Goal: Task Accomplishment & Management: Manage account settings

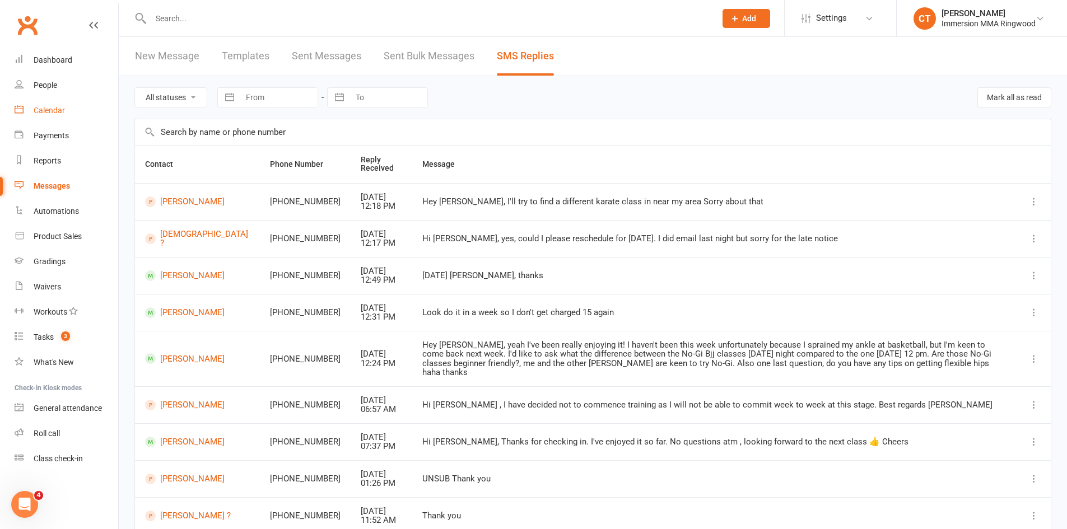
click at [62, 113] on div "Calendar" at bounding box center [49, 110] width 31 height 9
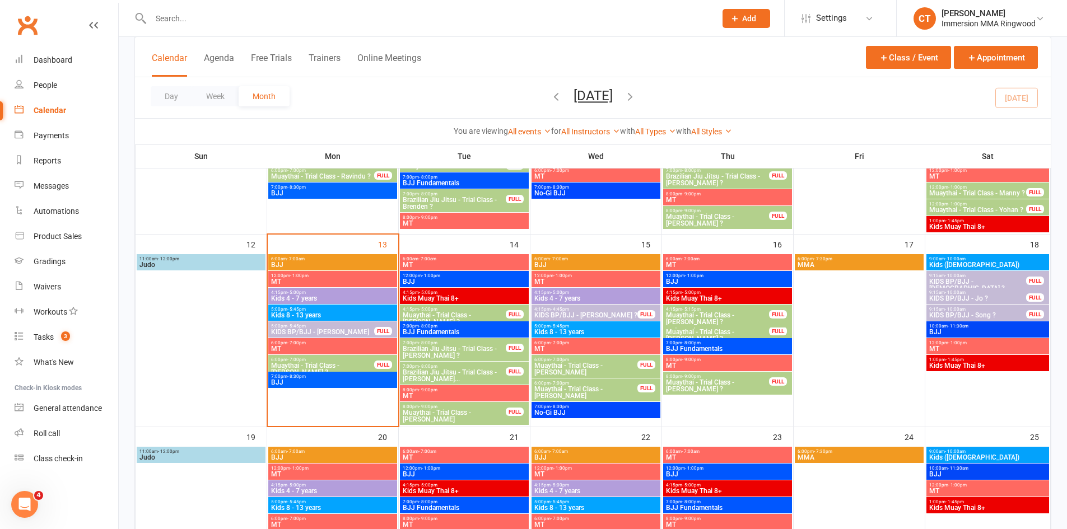
scroll to position [374, 0]
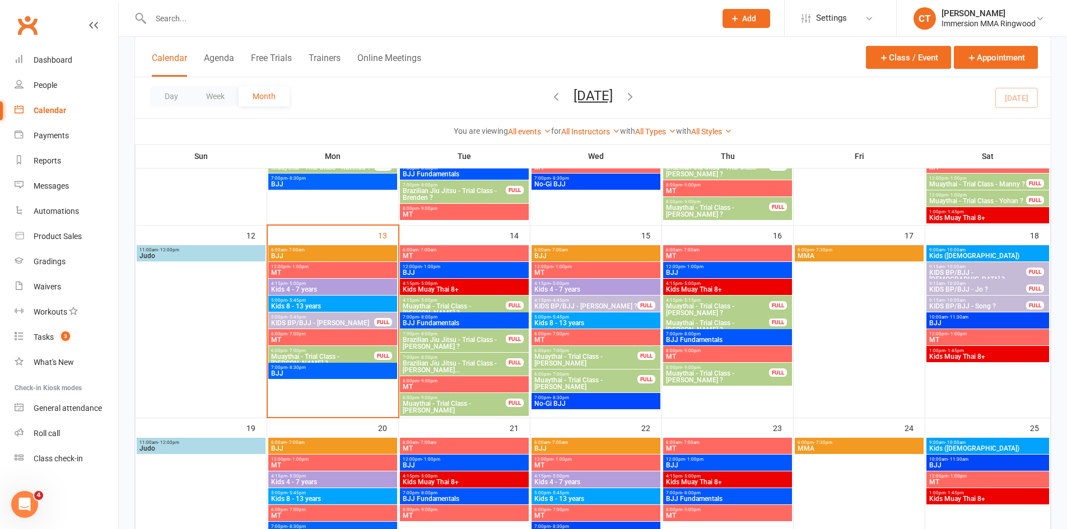
click at [710, 371] on span "Muaythai - Trial Class - Samantha ?" at bounding box center [717, 376] width 104 height 13
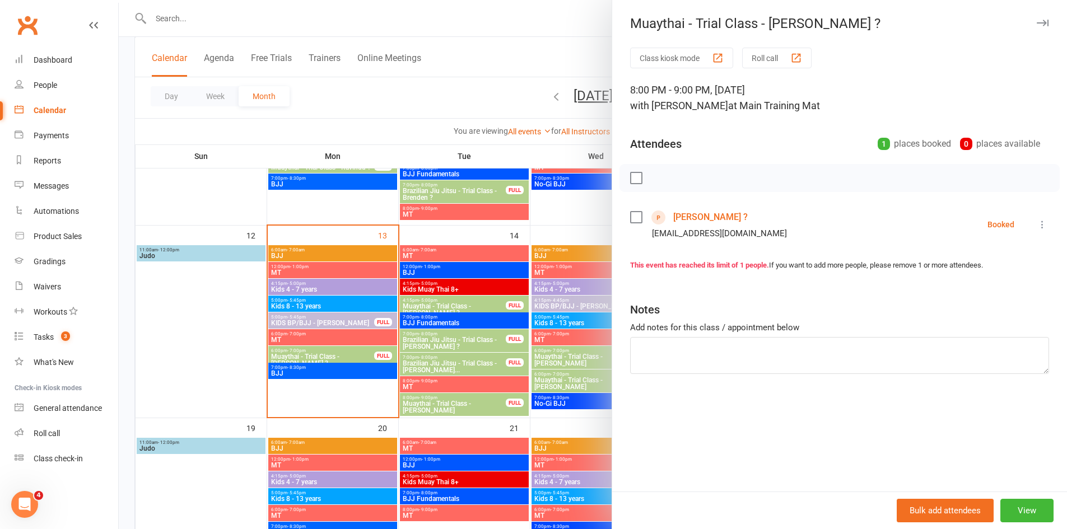
click at [679, 216] on link "Samantha ?" at bounding box center [710, 217] width 74 height 18
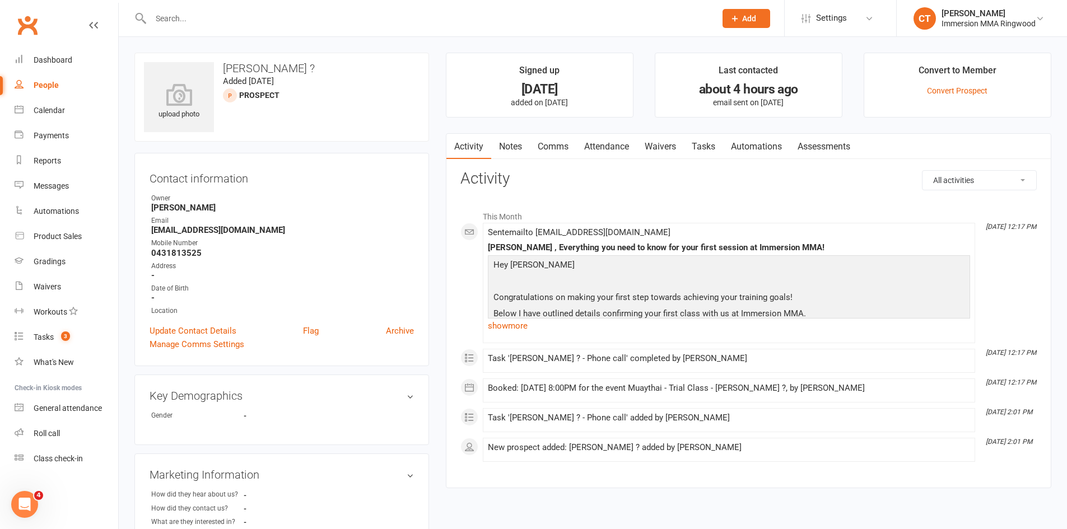
drag, startPoint x: 511, startPoint y: 143, endPoint x: 499, endPoint y: 143, distance: 12.3
click at [511, 143] on link "Notes" at bounding box center [510, 147] width 39 height 26
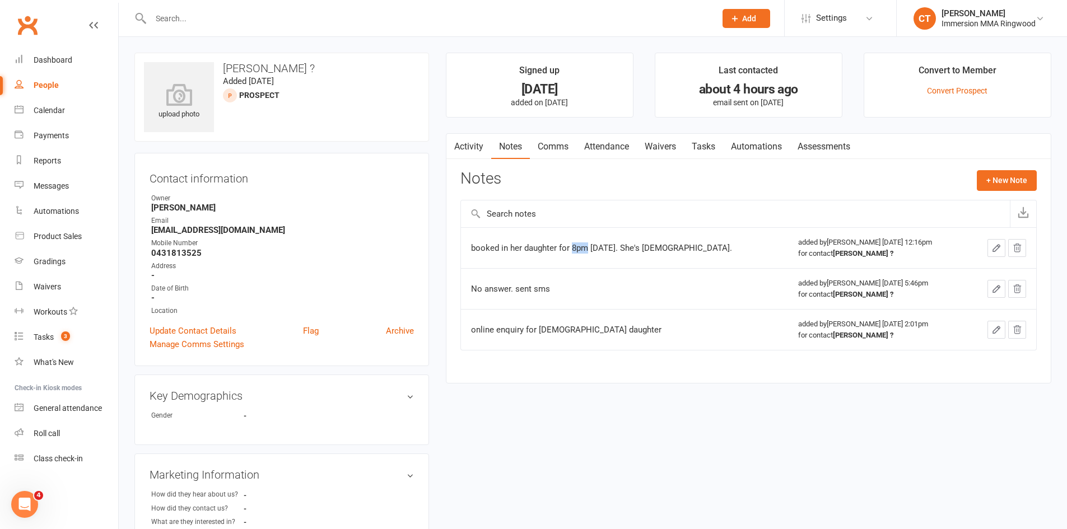
drag, startPoint x: 571, startPoint y: 244, endPoint x: 586, endPoint y: 249, distance: 15.8
click at [586, 249] on div "booked in her daughter for 8pm Thursday. She's 15 years old." at bounding box center [611, 248] width 280 height 11
click at [478, 139] on link "Activity" at bounding box center [468, 147] width 45 height 26
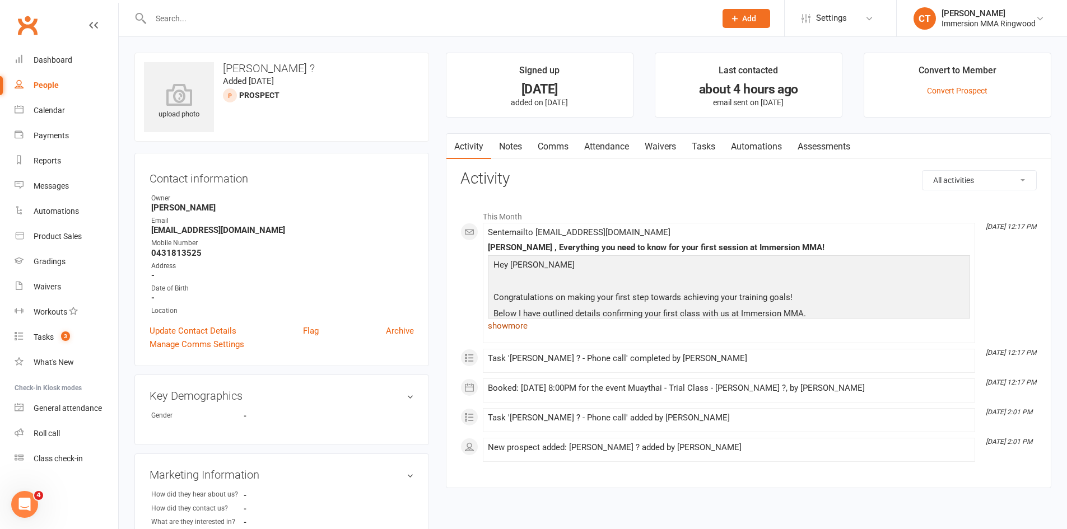
click at [530, 330] on link "show more" at bounding box center [729, 326] width 482 height 16
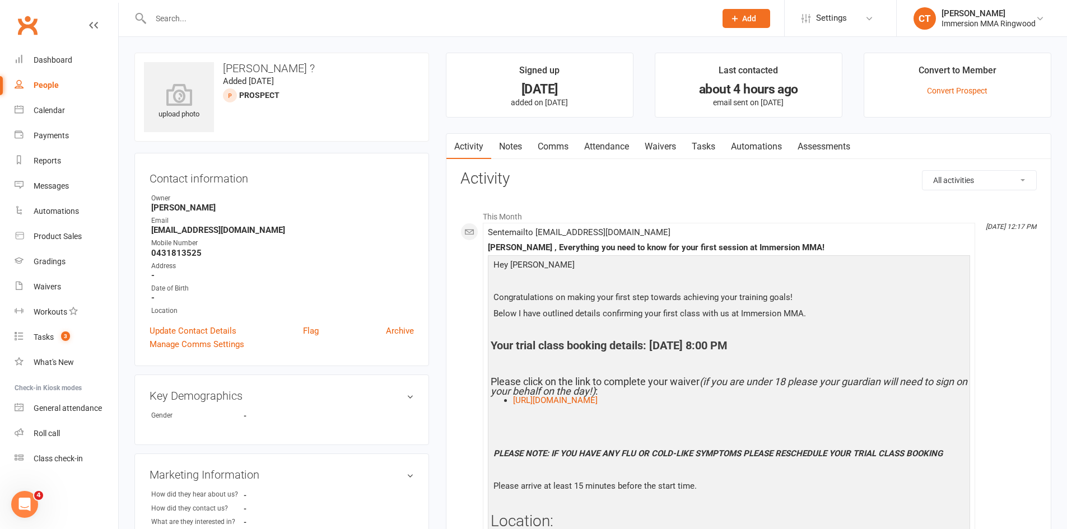
click at [63, 110] on div "Calendar" at bounding box center [49, 110] width 31 height 9
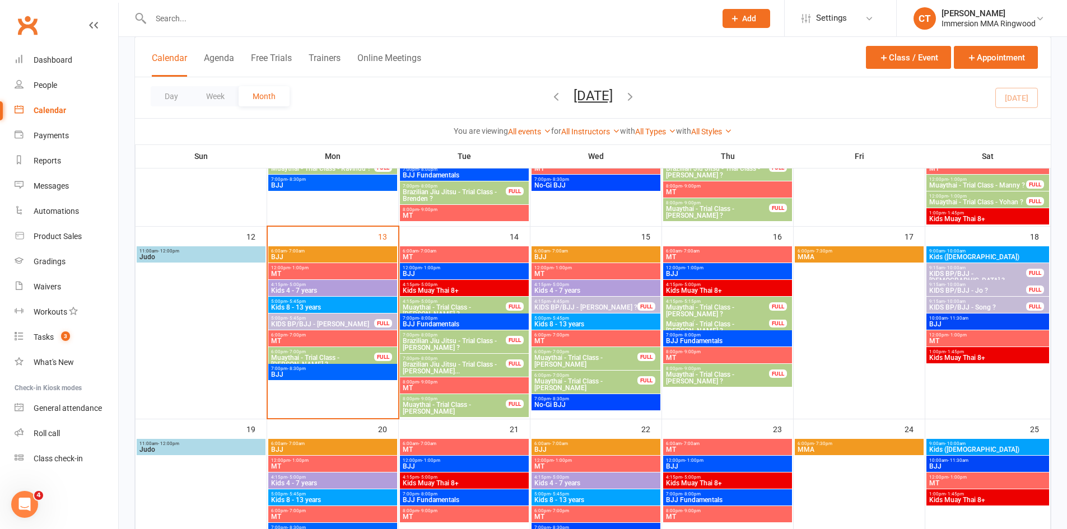
scroll to position [374, 0]
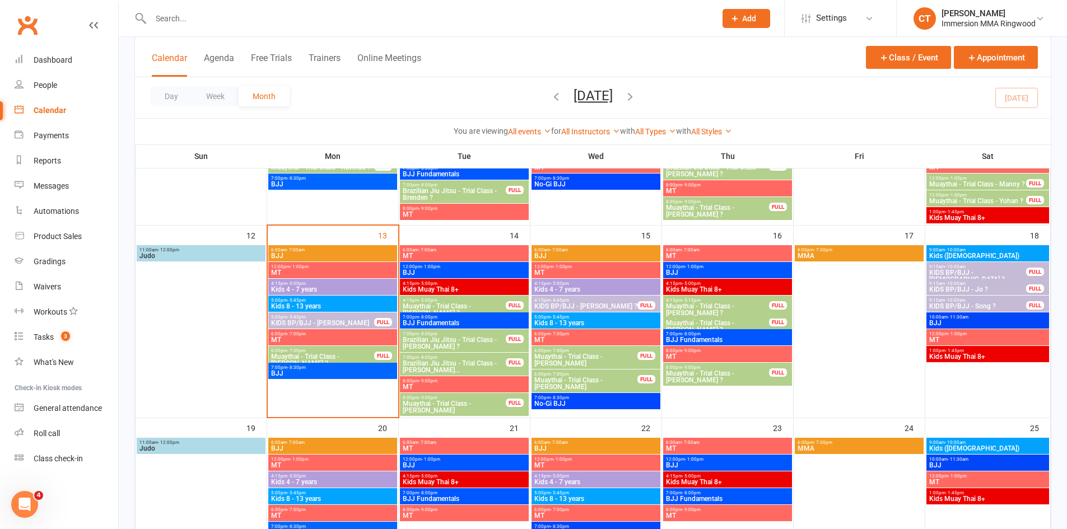
click at [742, 18] on span "Add" at bounding box center [749, 18] width 14 height 9
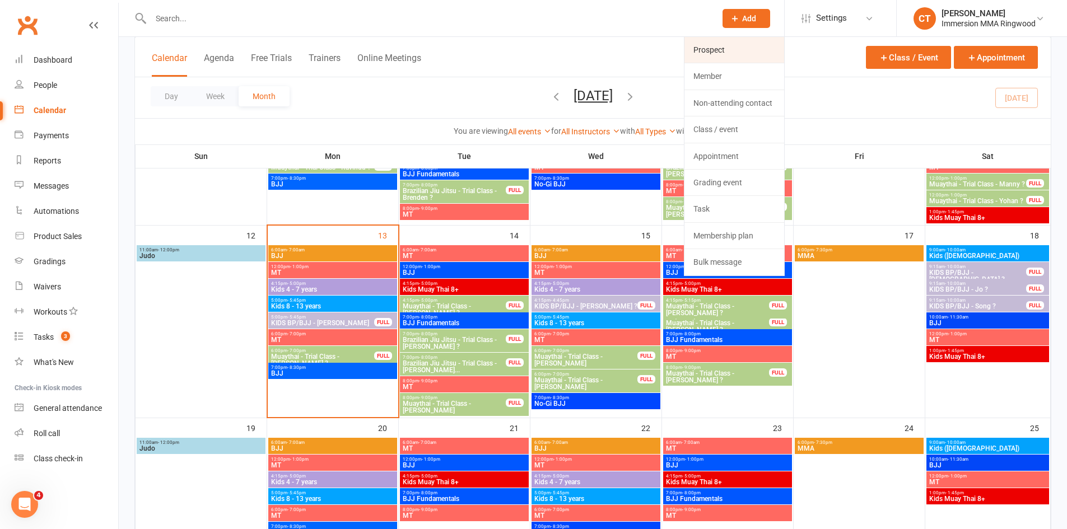
click at [742, 47] on link "Prospect" at bounding box center [734, 50] width 100 height 26
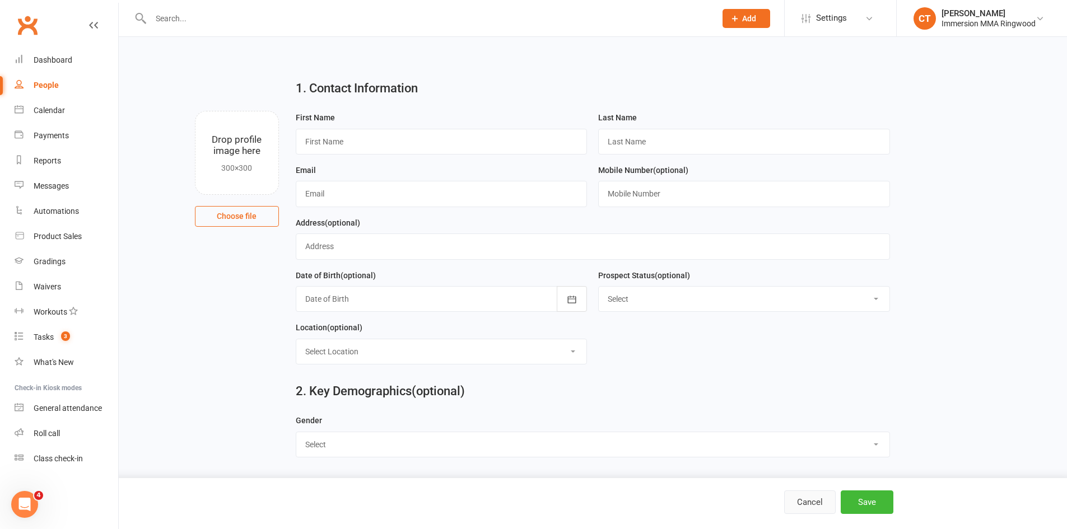
click at [807, 506] on button "Cancel" at bounding box center [810, 503] width 52 height 24
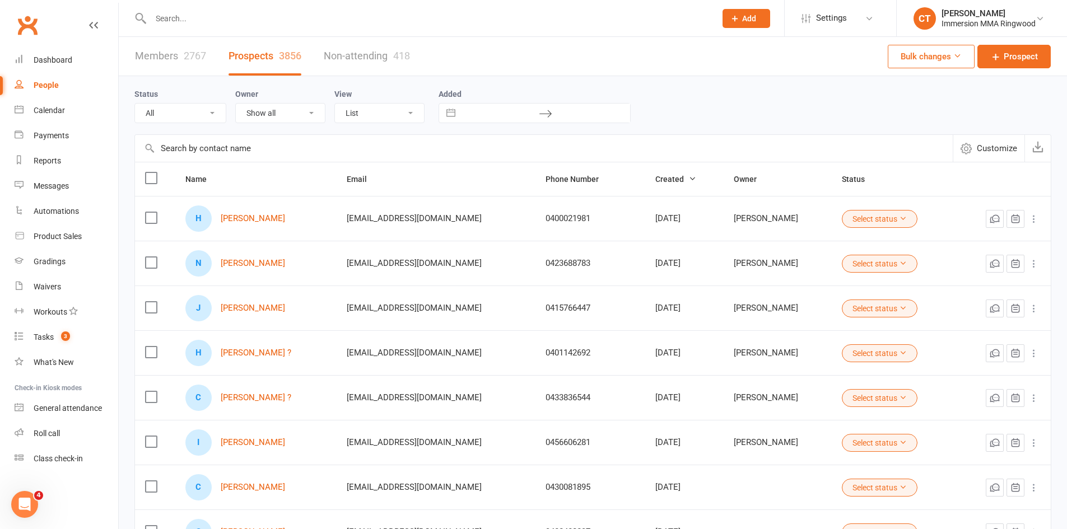
click at [182, 17] on input "text" at bounding box center [427, 19] width 561 height 16
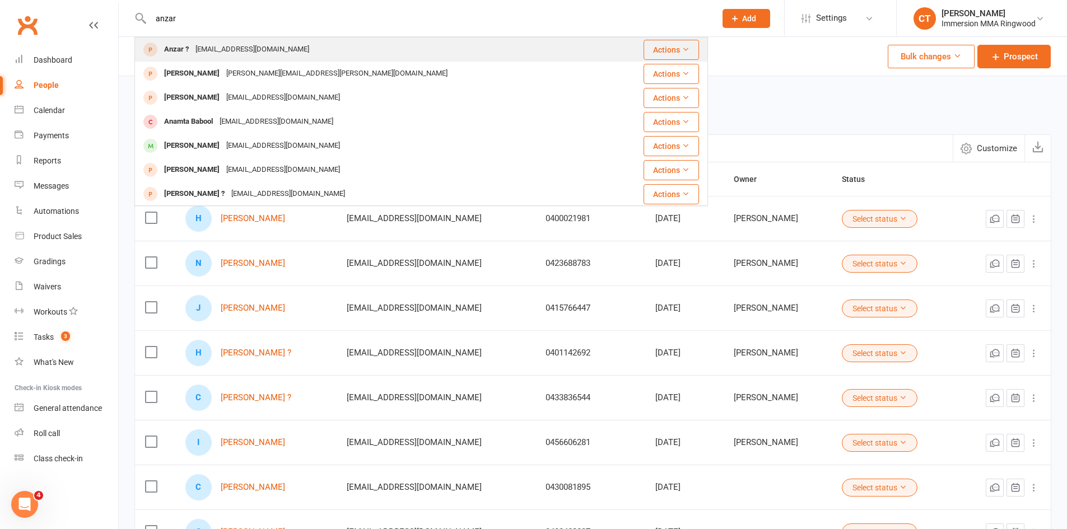
type input "anzar"
click at [226, 50] on div "anzarhossain2011@gmail.com" at bounding box center [252, 49] width 120 height 16
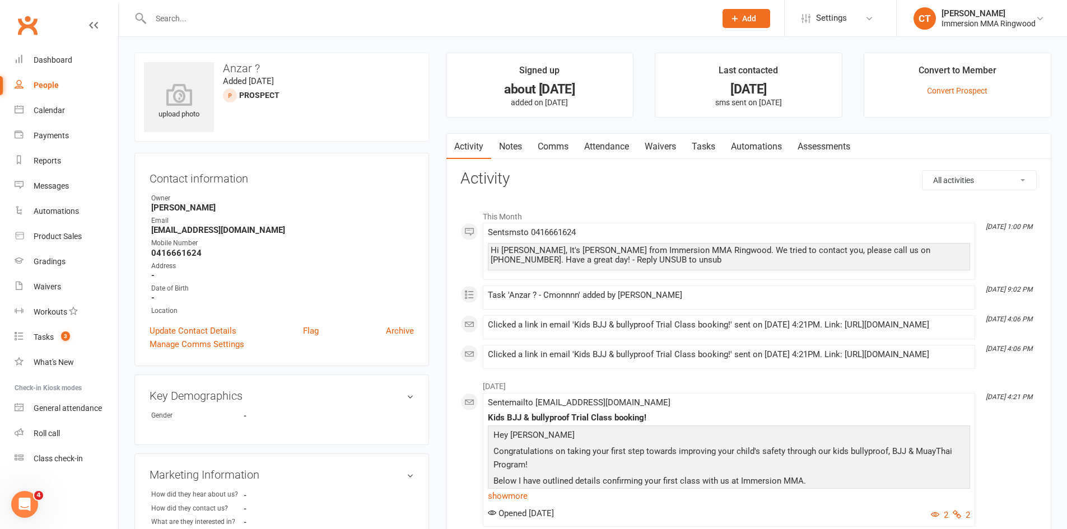
click at [516, 147] on link "Notes" at bounding box center [510, 147] width 39 height 26
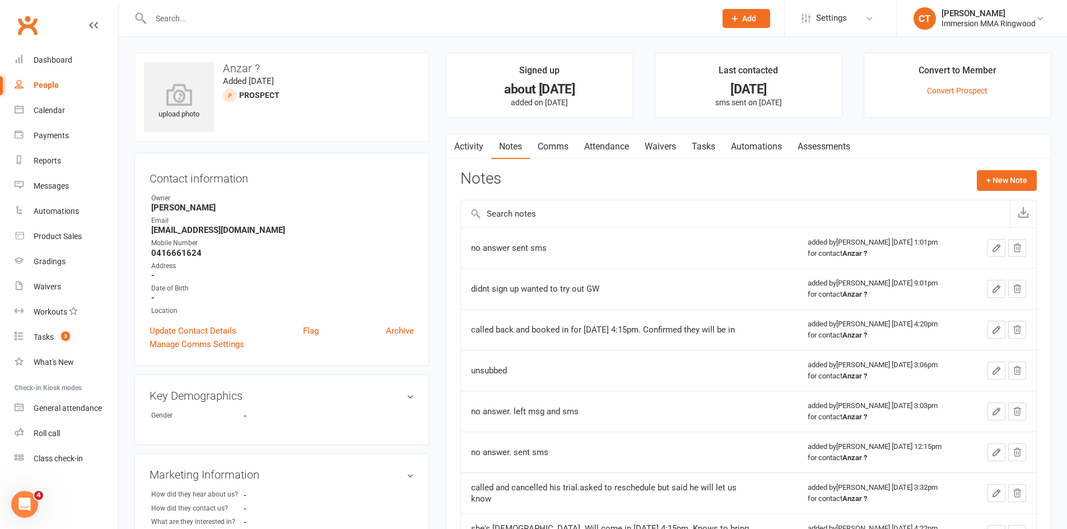
click at [500, 150] on link "Notes" at bounding box center [510, 147] width 39 height 26
click at [19, 58] on icon at bounding box center [19, 58] width 9 height 9
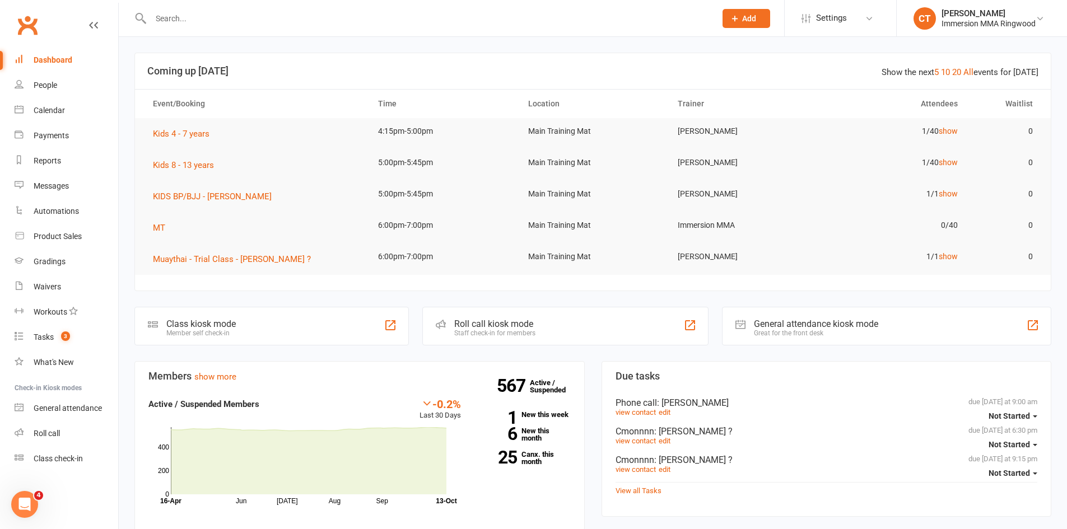
click at [171, 20] on input "text" at bounding box center [427, 19] width 561 height 16
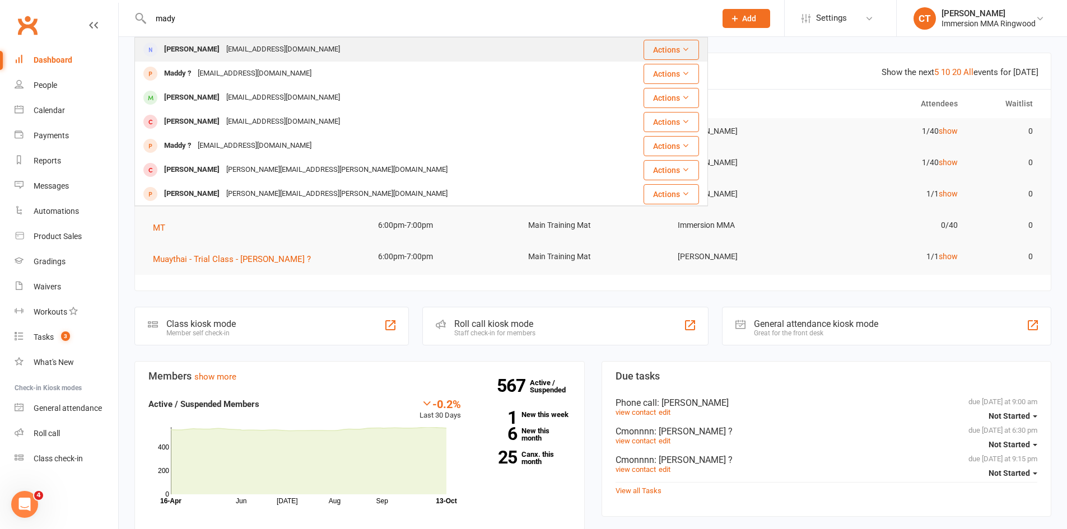
type input "mady"
click at [199, 49] on div "Maddy Khan" at bounding box center [192, 49] width 62 height 16
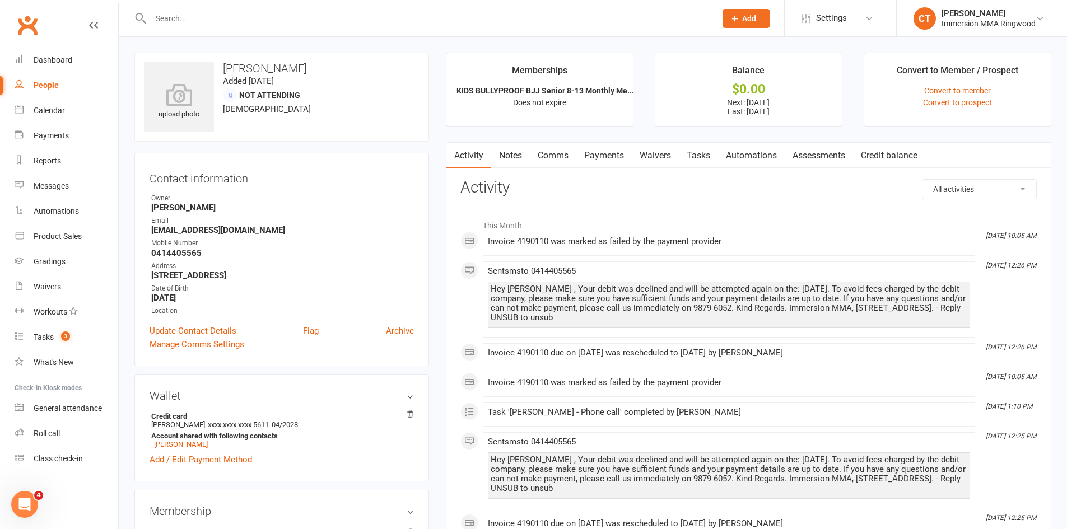
click at [608, 151] on link "Payments" at bounding box center [603, 156] width 55 height 26
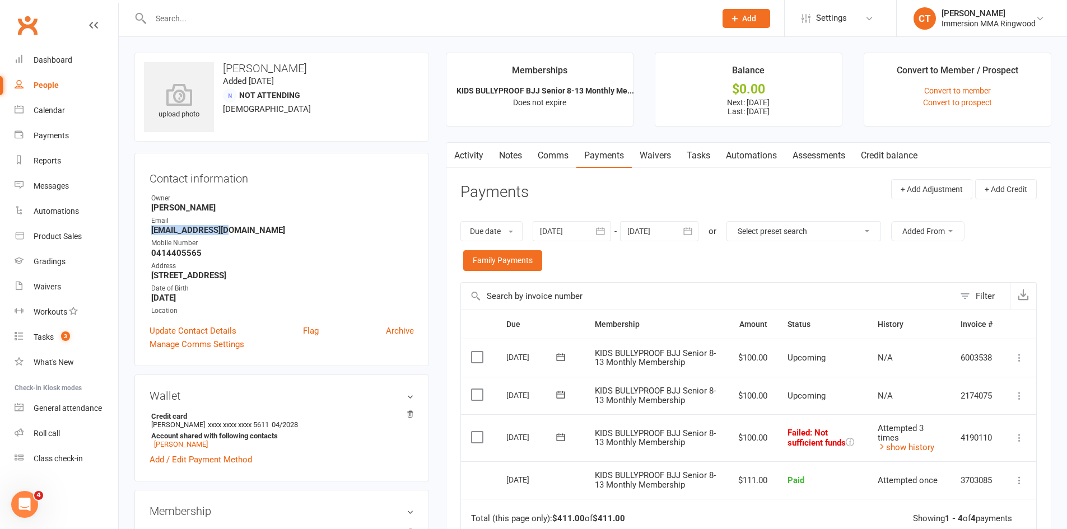
drag, startPoint x: 229, startPoint y: 231, endPoint x: 151, endPoint y: 229, distance: 77.9
click at [151, 229] on li "Email maddy_20@live.com" at bounding box center [282, 226] width 264 height 20
click at [154, 229] on strong "maddy_20@live.com" at bounding box center [282, 230] width 263 height 10
drag, startPoint x: 152, startPoint y: 230, endPoint x: 226, endPoint y: 230, distance: 73.9
click at [226, 230] on strong "maddy_20@live.com" at bounding box center [282, 230] width 263 height 10
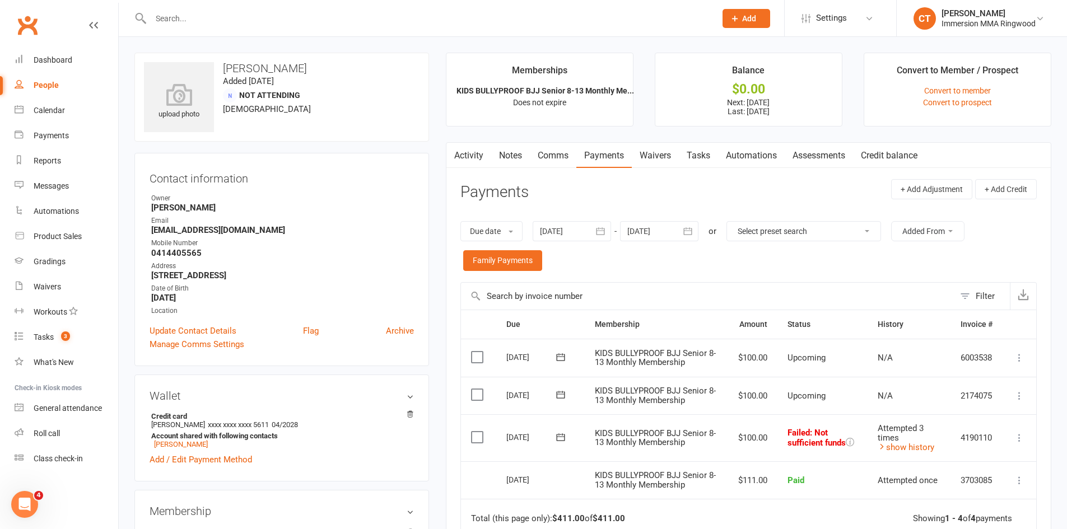
click at [230, 241] on div "Mobile Number" at bounding box center [282, 243] width 263 height 11
click at [434, 257] on div "upload photo Maddy Khan Added 24 September, 2025 Not Attending 46 years old Con…" at bounding box center [281, 441] width 311 height 776
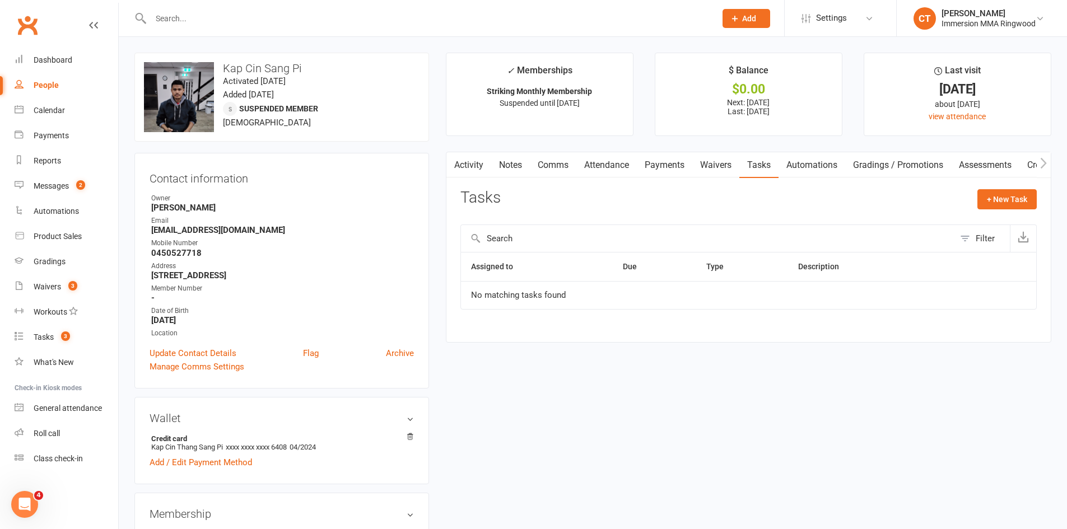
click at [488, 171] on link "Activity" at bounding box center [468, 165] width 45 height 26
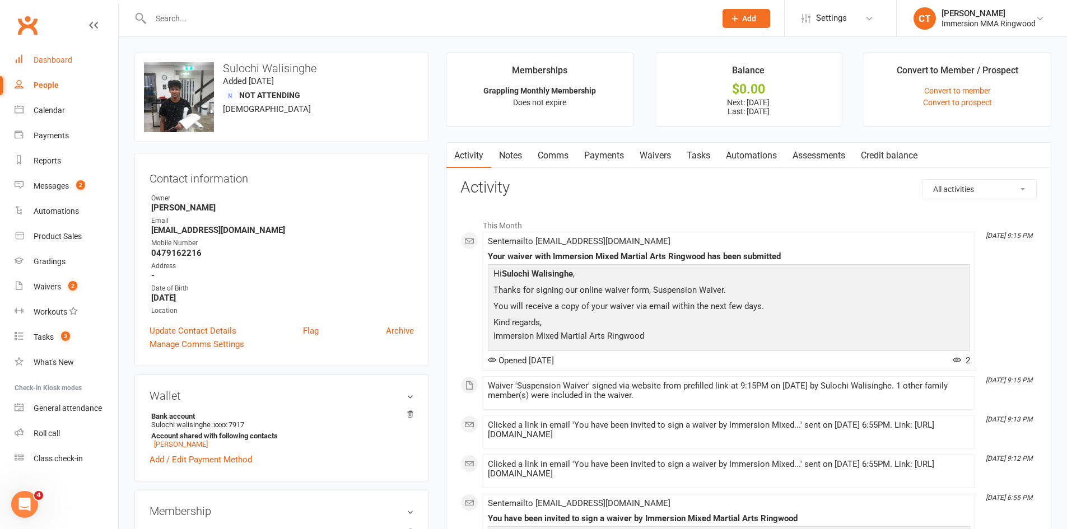
click at [66, 64] on div "Dashboard" at bounding box center [53, 59] width 39 height 9
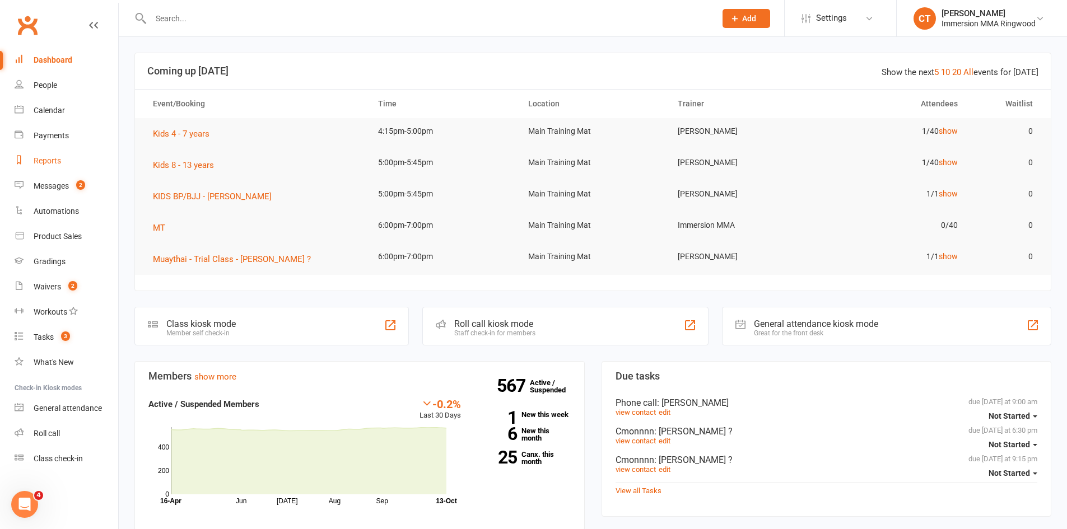
click at [59, 173] on link "Reports" at bounding box center [67, 160] width 104 height 25
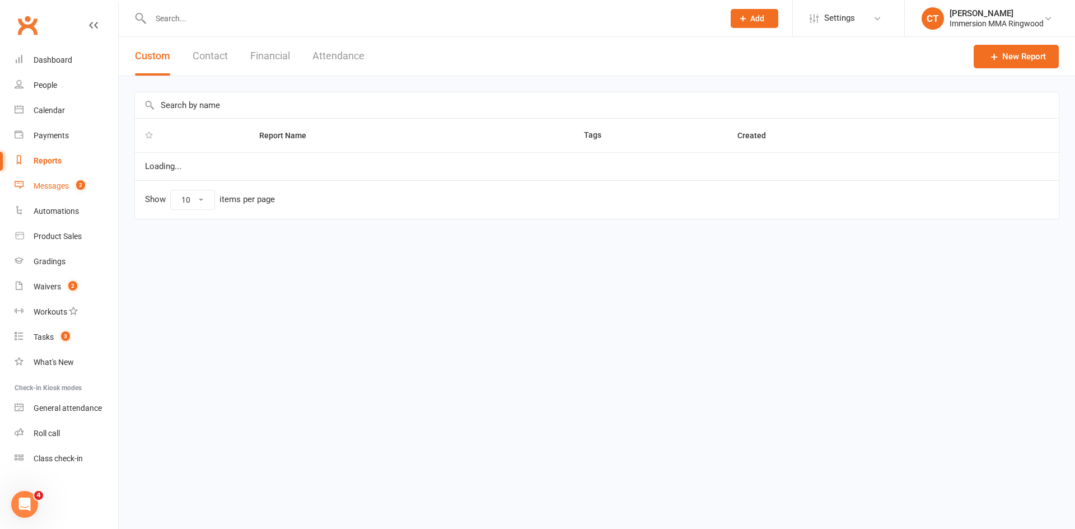
click at [60, 185] on div "Messages" at bounding box center [51, 185] width 35 height 9
select select "50"
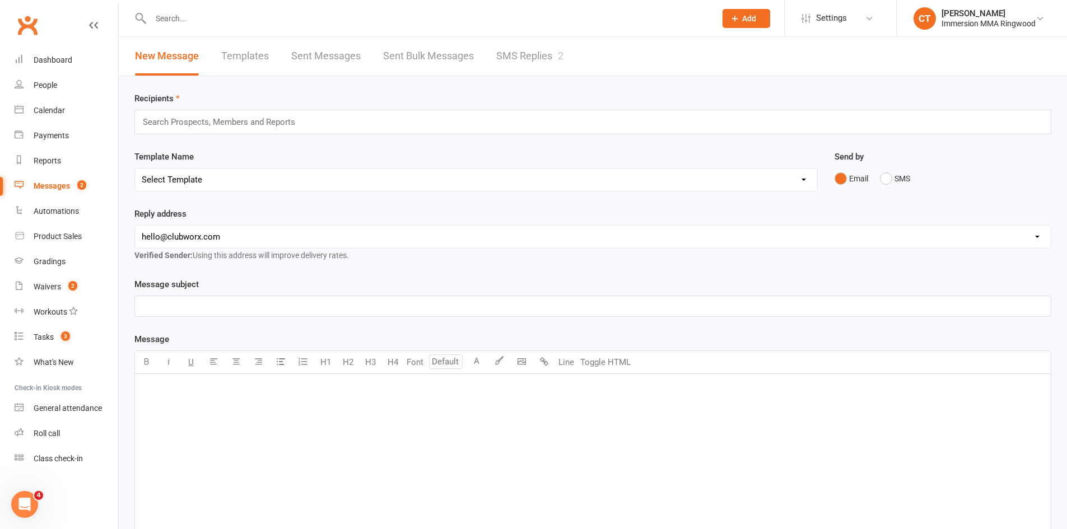
click at [528, 54] on link "SMS Replies 2" at bounding box center [529, 56] width 67 height 39
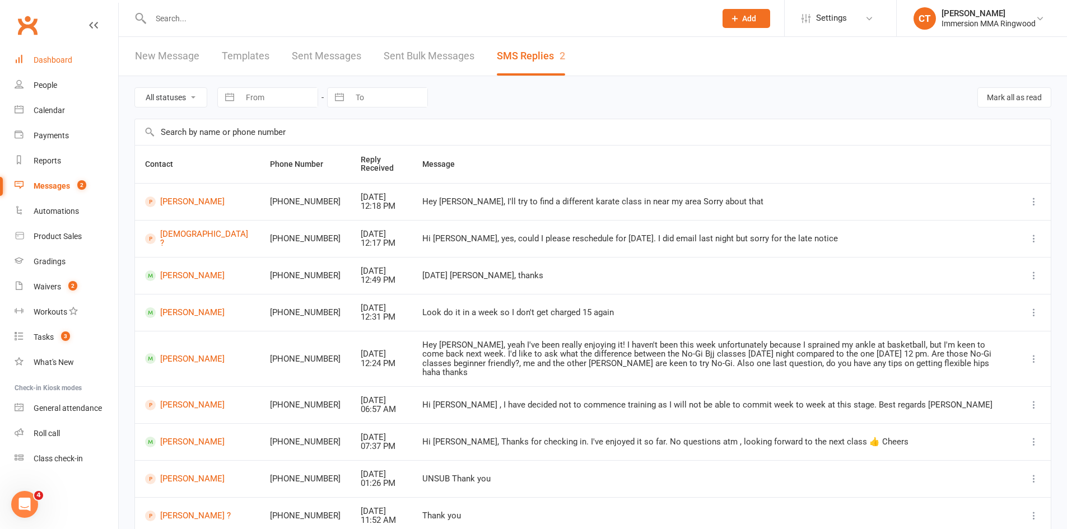
click at [74, 62] on link "Dashboard" at bounding box center [67, 60] width 104 height 25
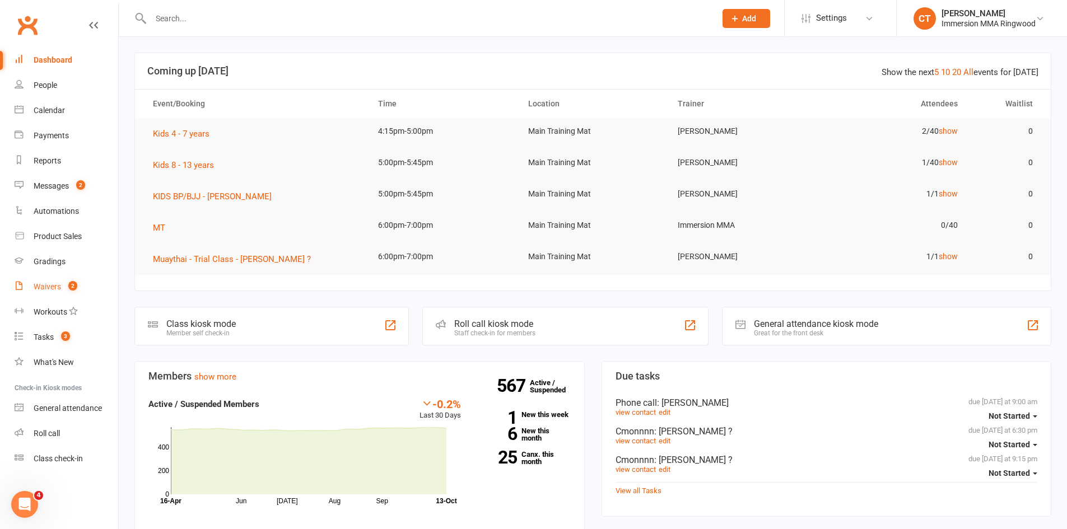
click at [67, 290] on count-badge "2" at bounding box center [70, 286] width 15 height 9
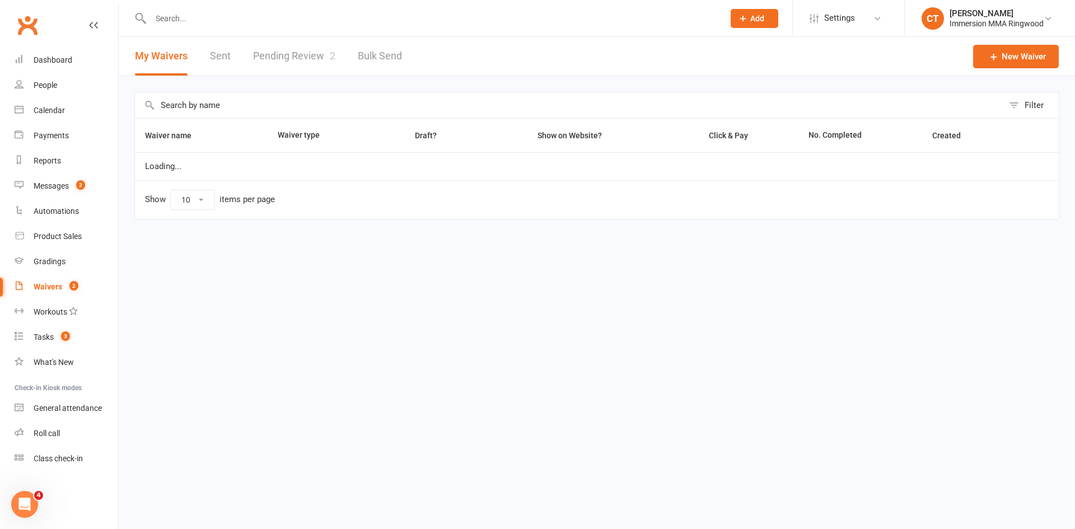
select select "25"
click at [313, 61] on link "Pending Review 2" at bounding box center [294, 56] width 82 height 39
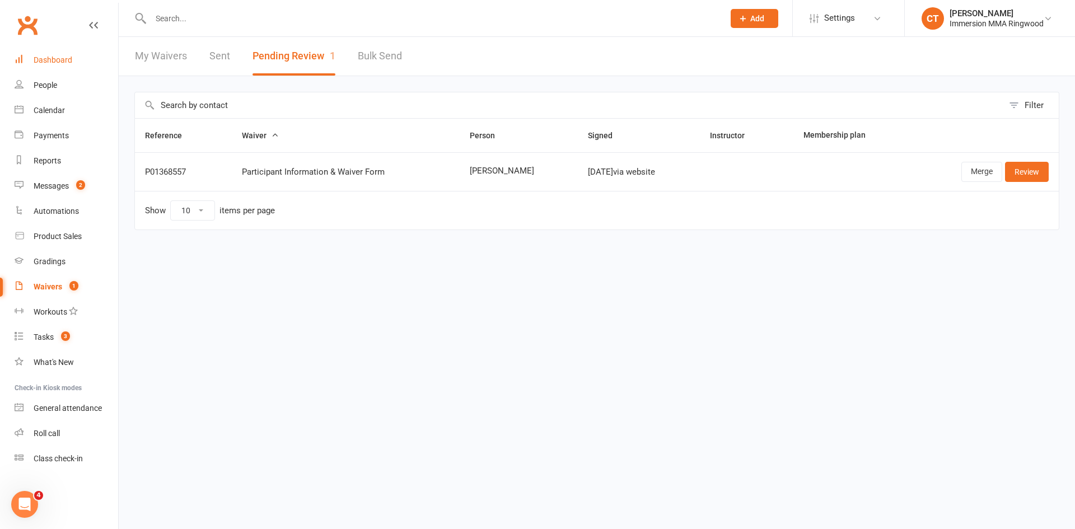
click at [52, 60] on div "Dashboard" at bounding box center [53, 59] width 39 height 9
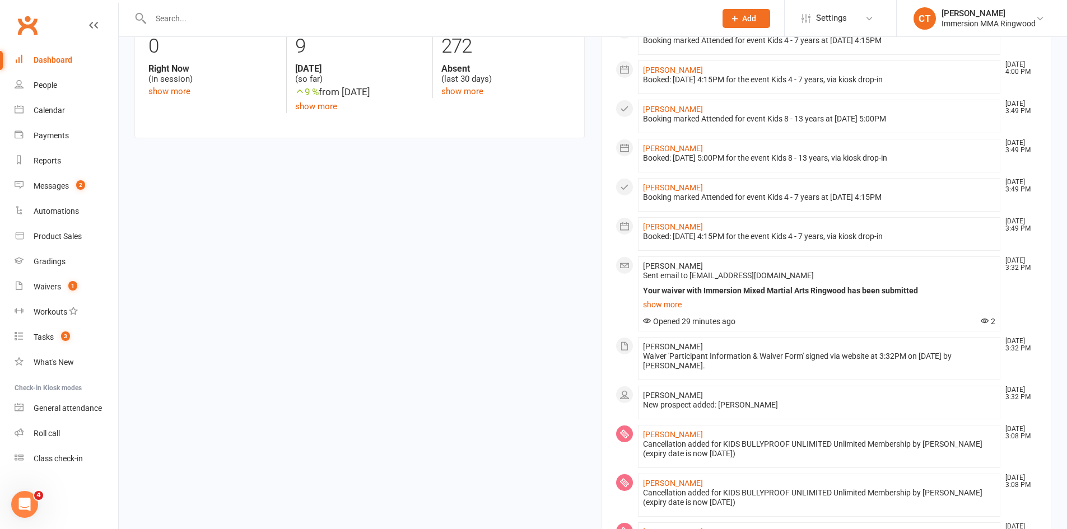
scroll to position [560, 0]
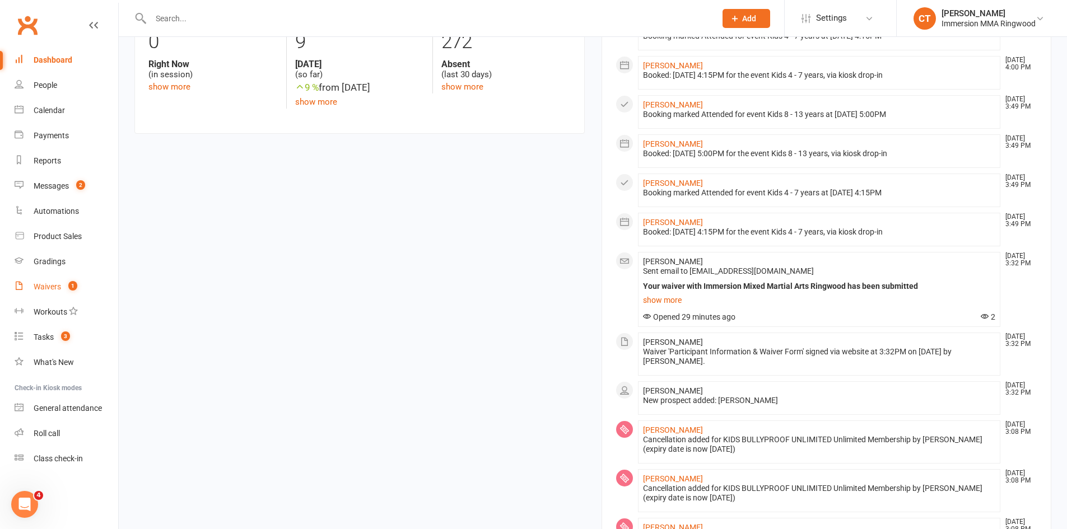
click at [66, 291] on count-badge "1" at bounding box center [70, 286] width 15 height 9
select select "25"
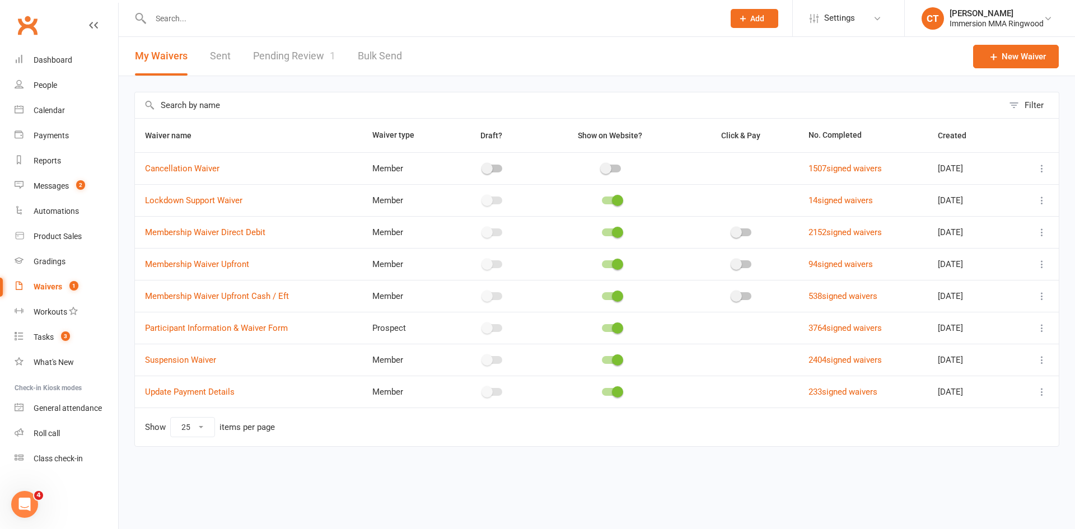
click at [283, 64] on link "Pending Review 1" at bounding box center [294, 56] width 82 height 39
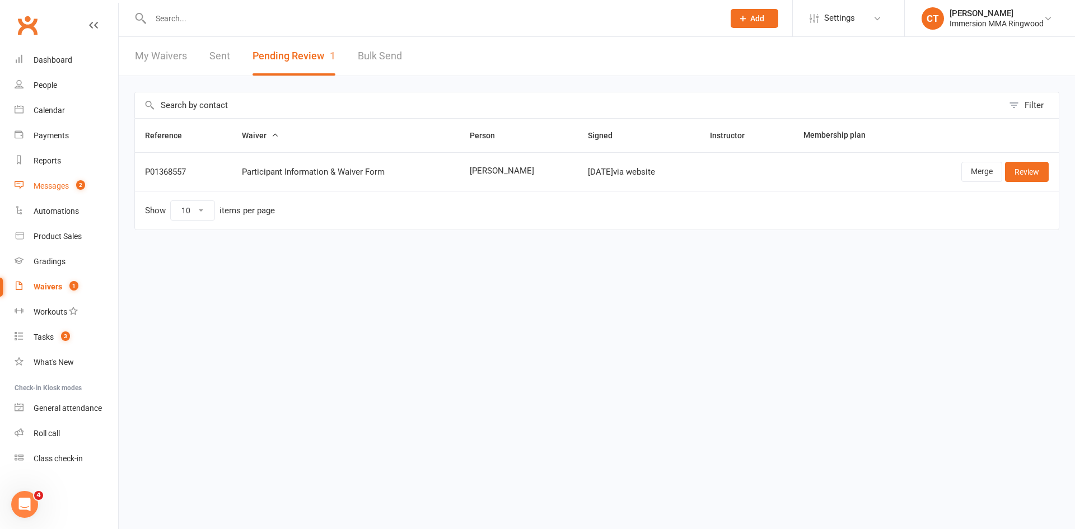
click at [53, 185] on div "Messages" at bounding box center [51, 185] width 35 height 9
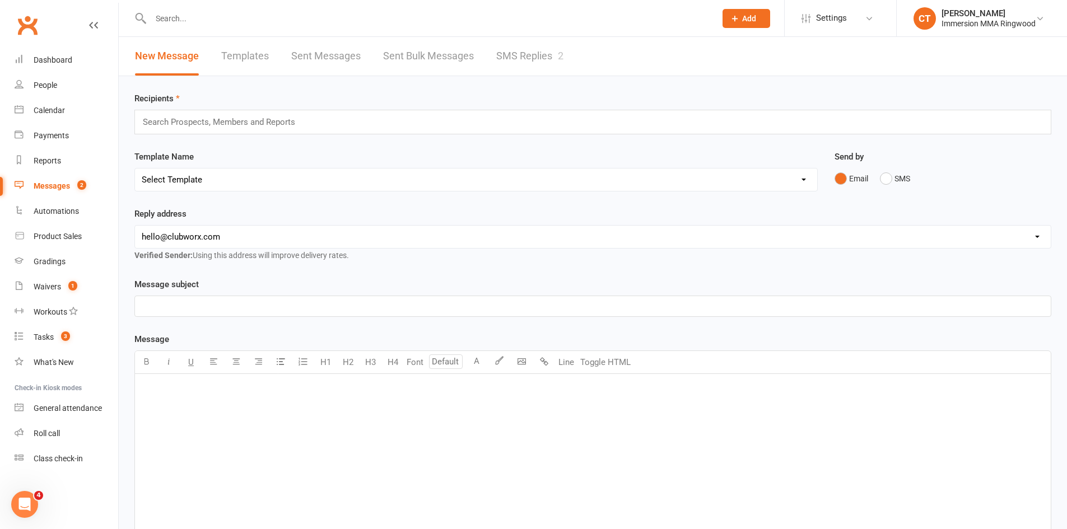
click at [534, 52] on link "SMS Replies 2" at bounding box center [529, 56] width 67 height 39
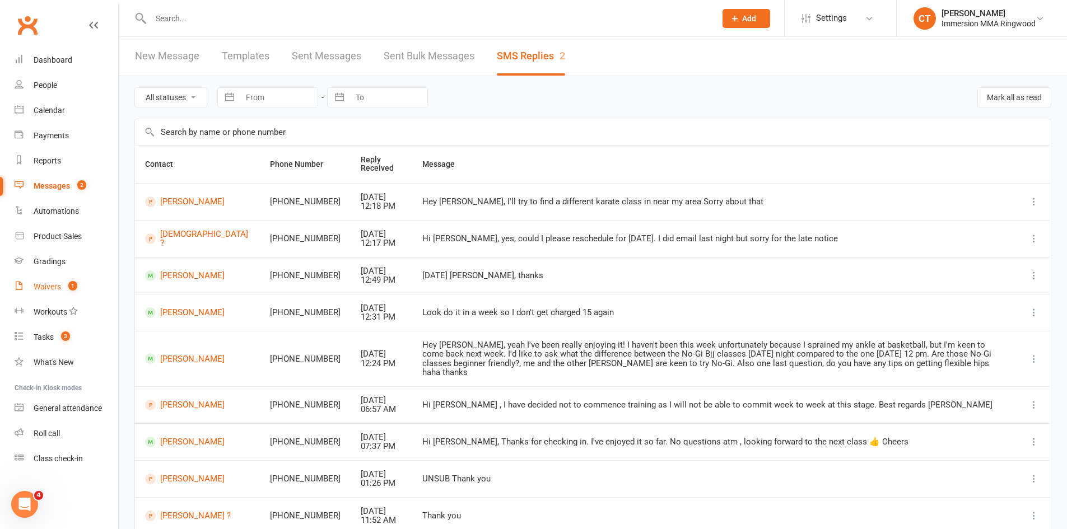
click at [82, 286] on link "Waivers 1" at bounding box center [67, 286] width 104 height 25
select select "25"
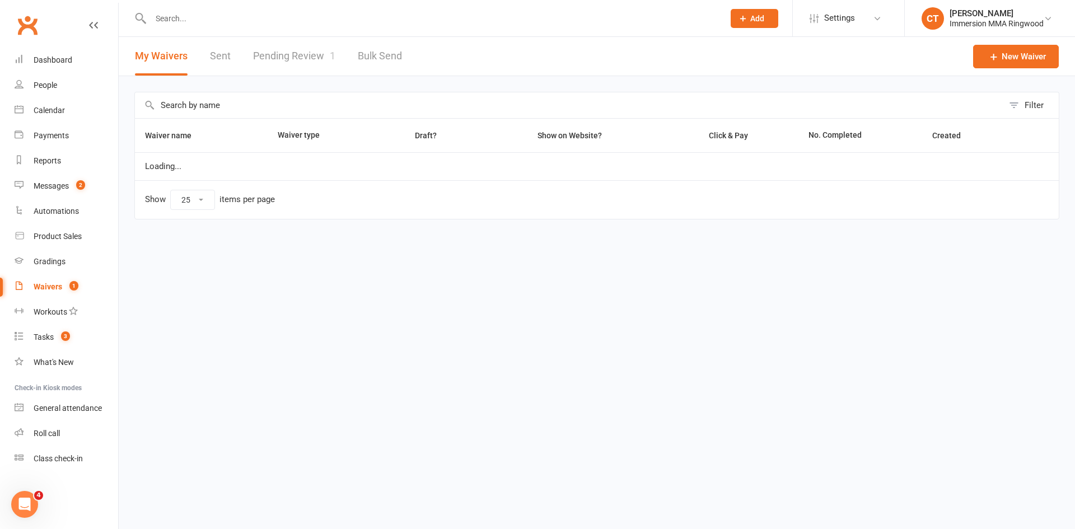
click at [281, 57] on link "Pending Review 1" at bounding box center [294, 56] width 82 height 39
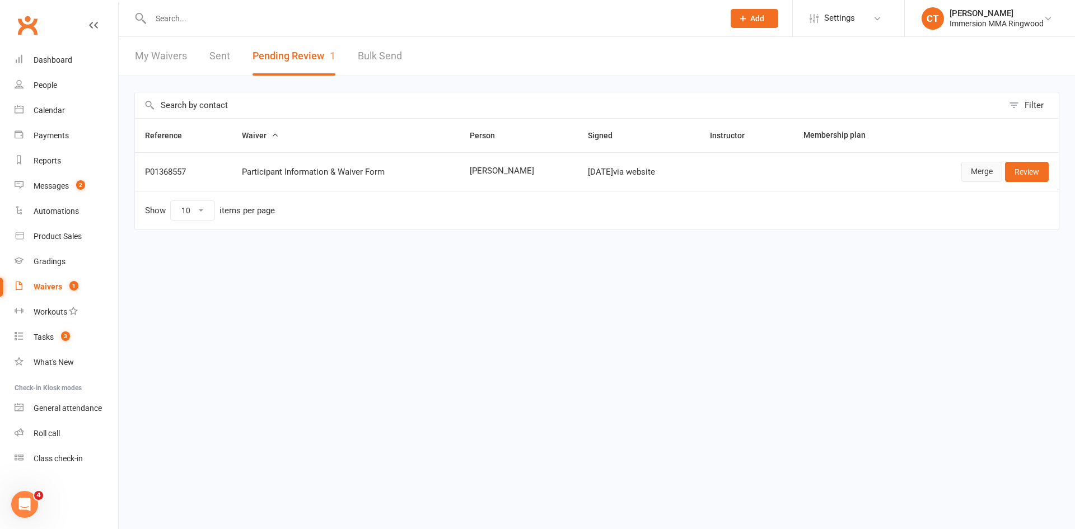
click at [976, 169] on link "Merge" at bounding box center [982, 172] width 41 height 20
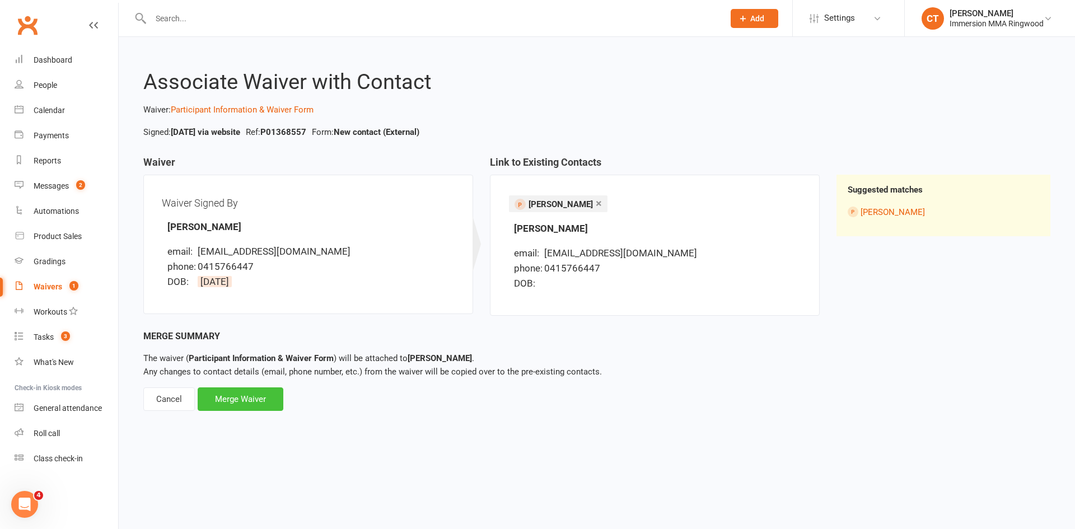
click at [265, 401] on div "Merge Waiver" at bounding box center [241, 400] width 86 height 24
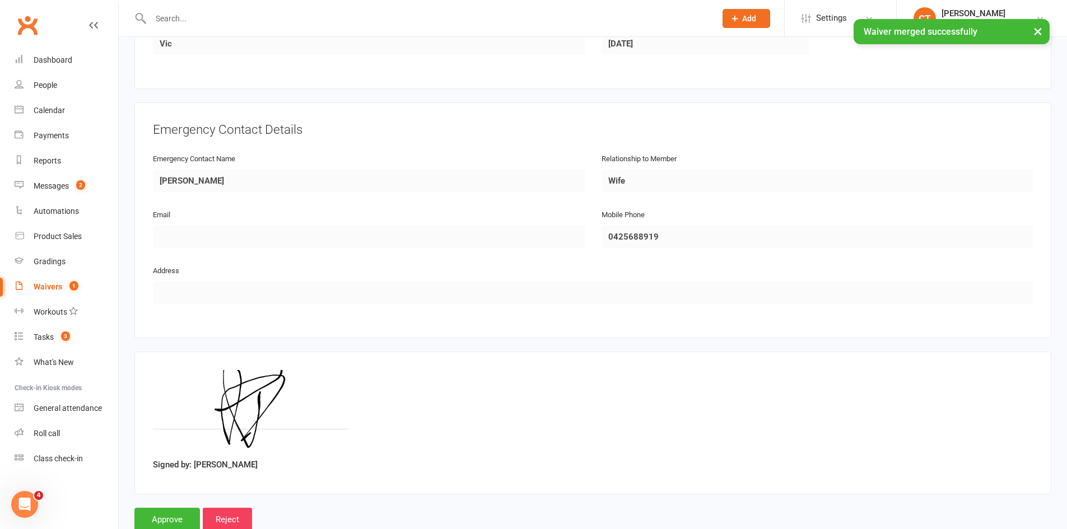
scroll to position [483, 0]
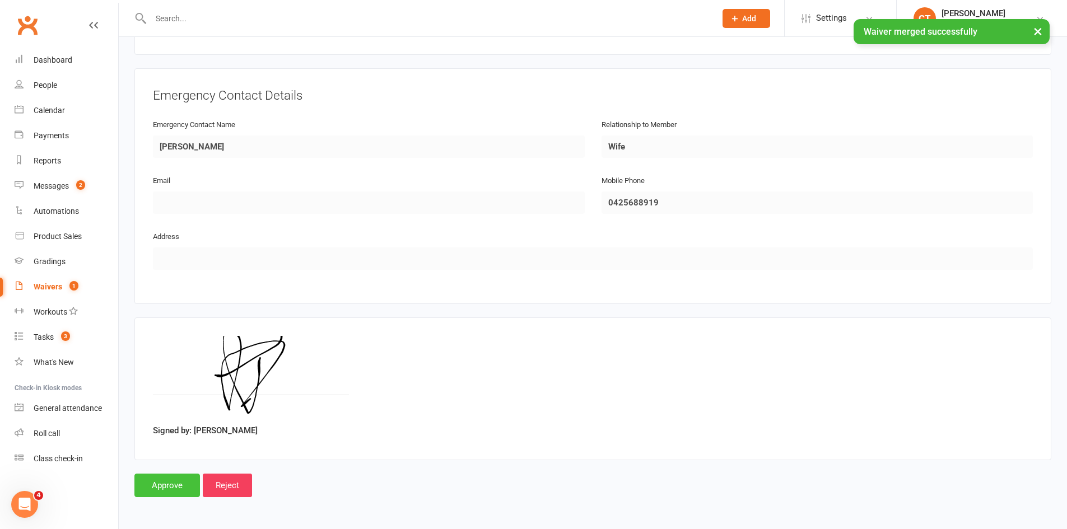
click at [151, 489] on input "Approve" at bounding box center [167, 486] width 66 height 24
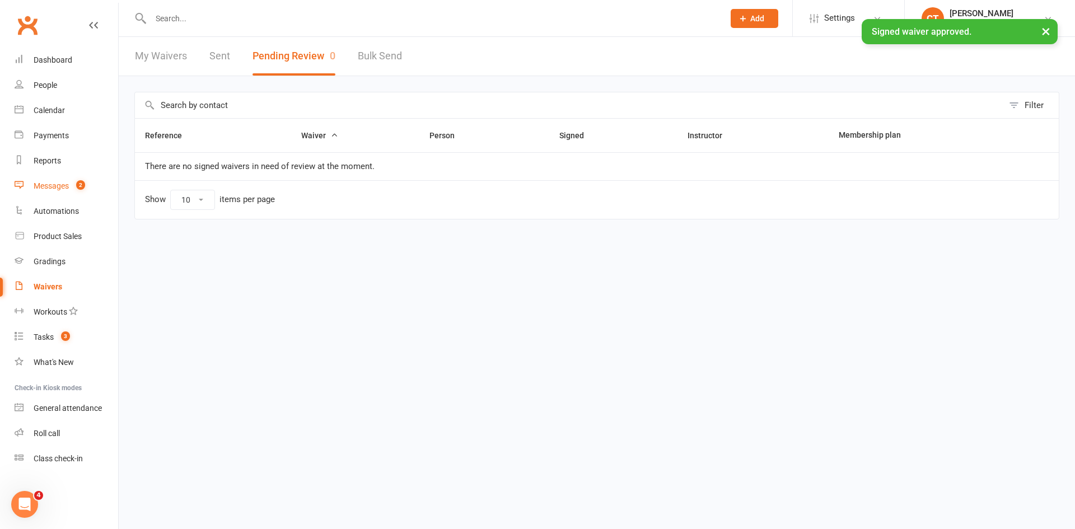
click at [29, 186] on link "Messages 2" at bounding box center [67, 186] width 104 height 25
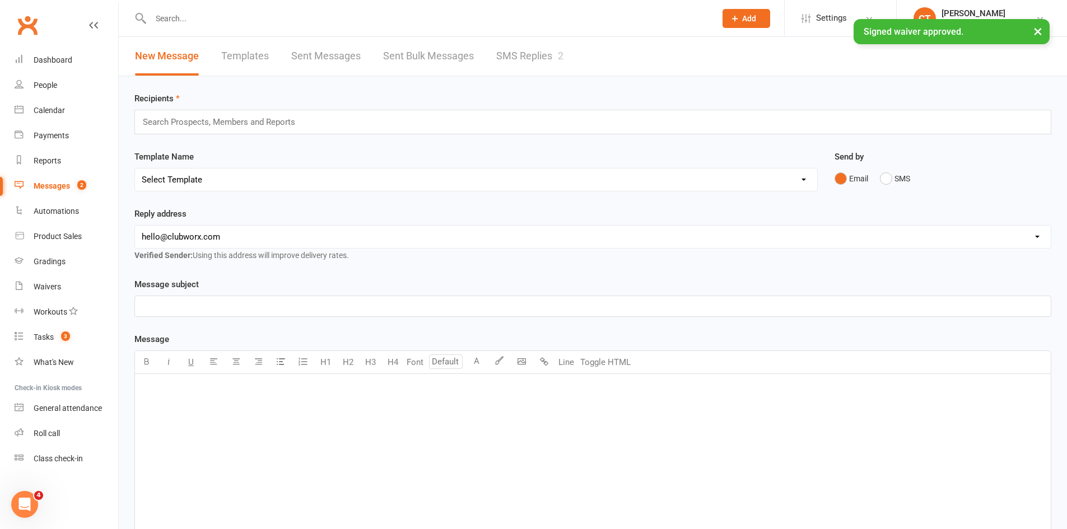
click at [524, 19] on div "× Signed waiver approved." at bounding box center [526, 19] width 1052 height 0
click at [528, 52] on link "SMS Replies 2" at bounding box center [529, 56] width 67 height 39
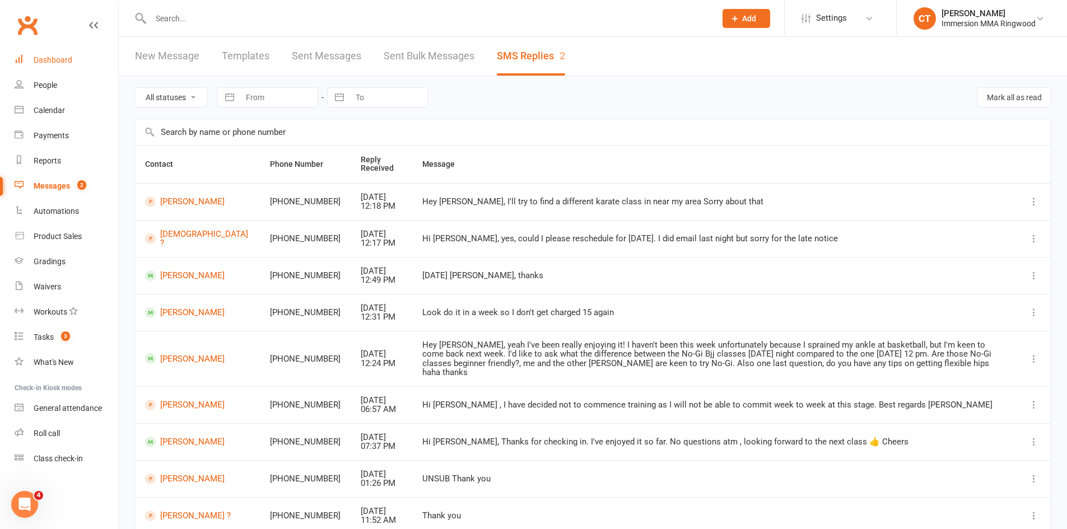
click at [55, 58] on div "Dashboard" at bounding box center [53, 59] width 39 height 9
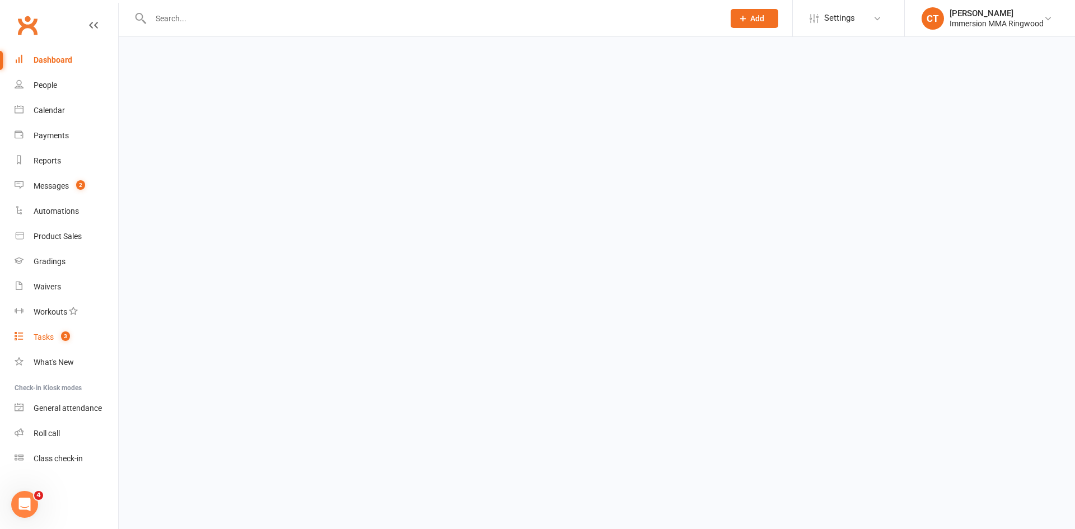
click at [52, 333] on div "Tasks" at bounding box center [44, 337] width 20 height 9
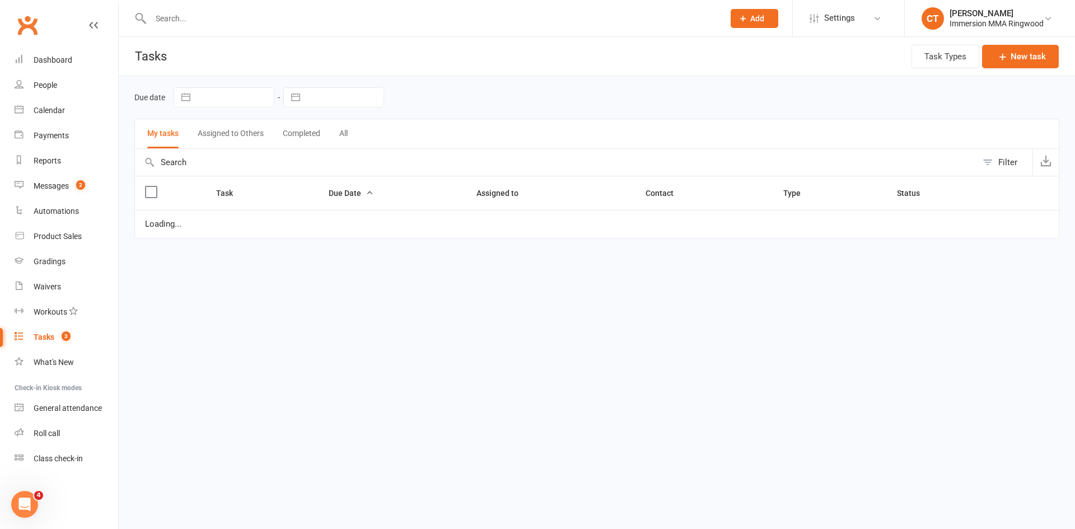
select select "started"
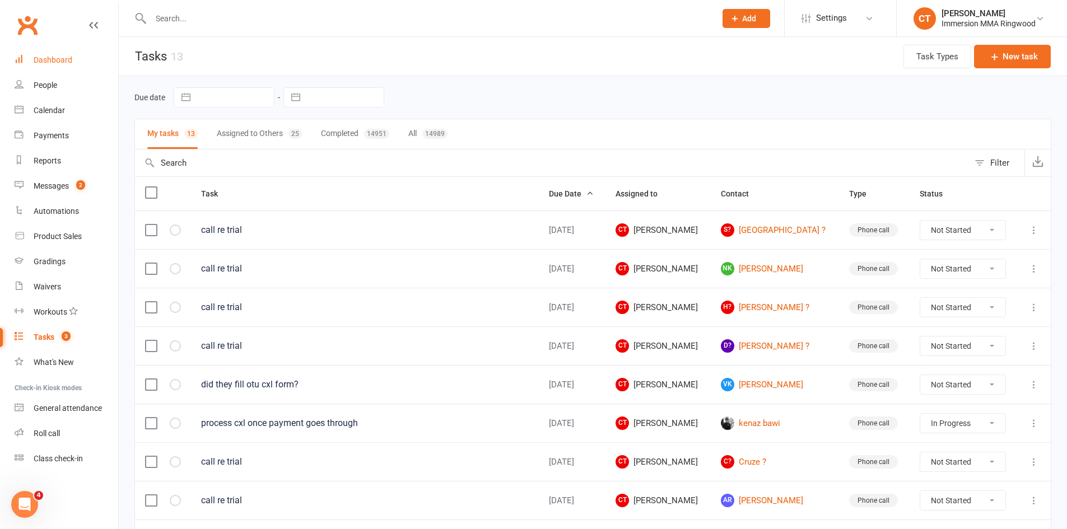
click at [35, 63] on div "Dashboard" at bounding box center [53, 59] width 39 height 9
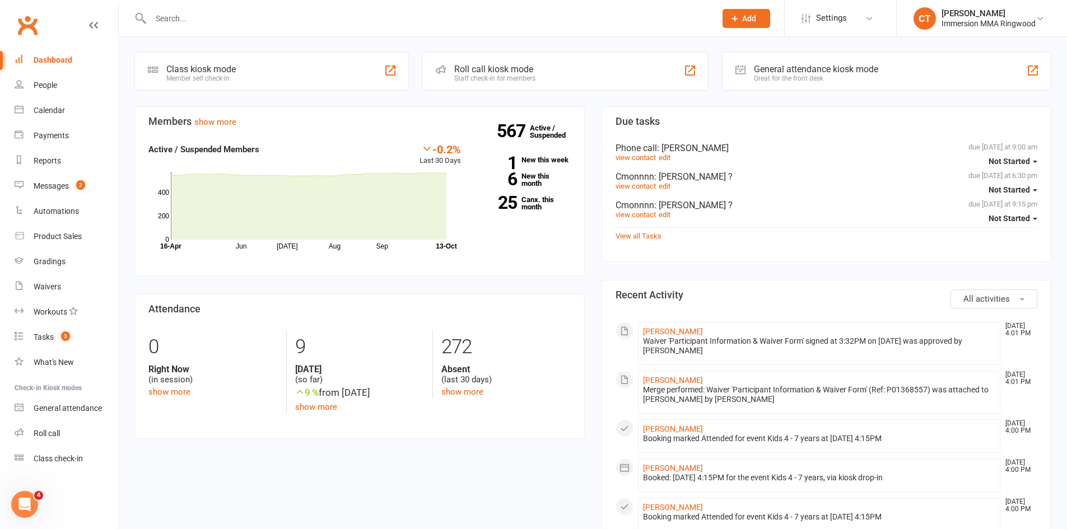
scroll to position [374, 0]
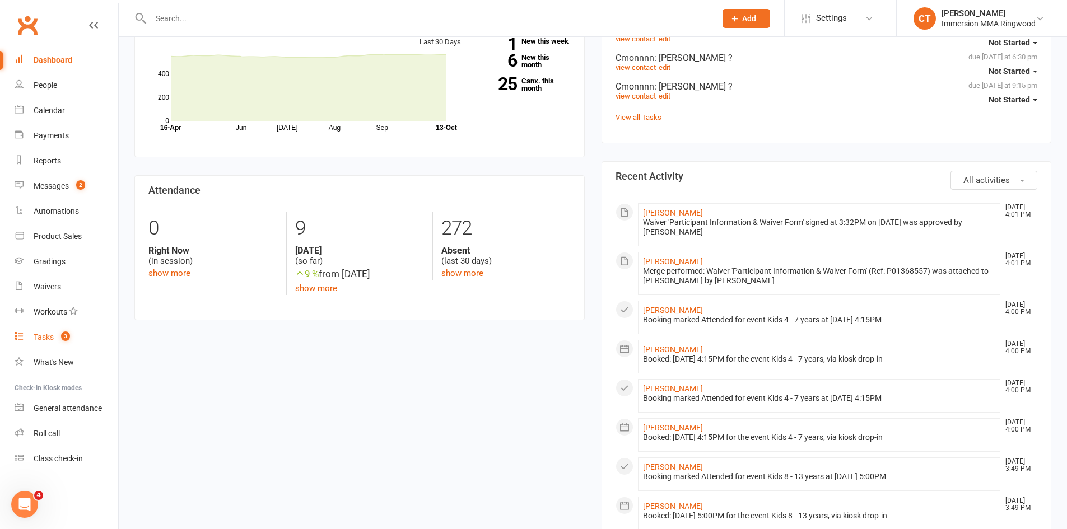
click at [69, 334] on span "3" at bounding box center [65, 337] width 9 height 10
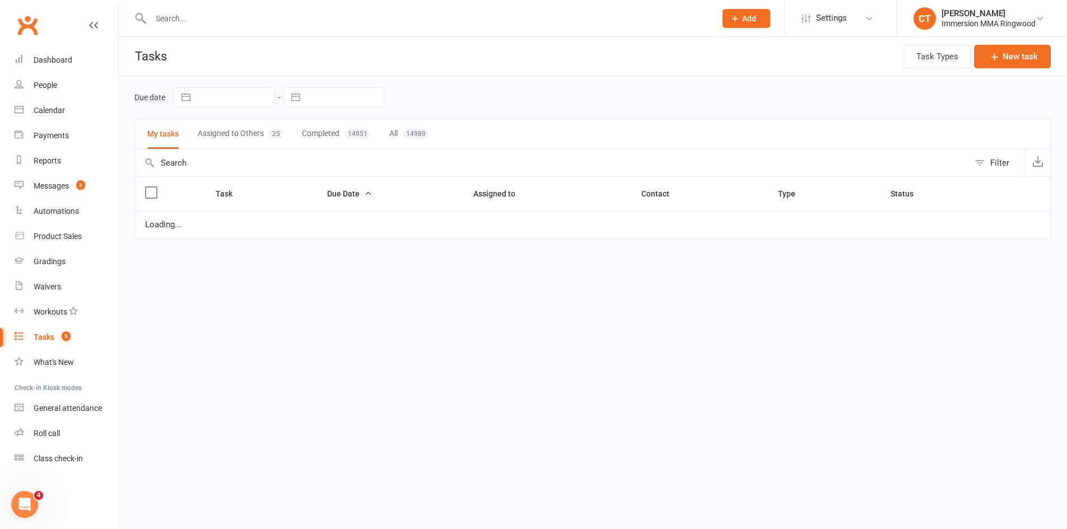
select select "started"
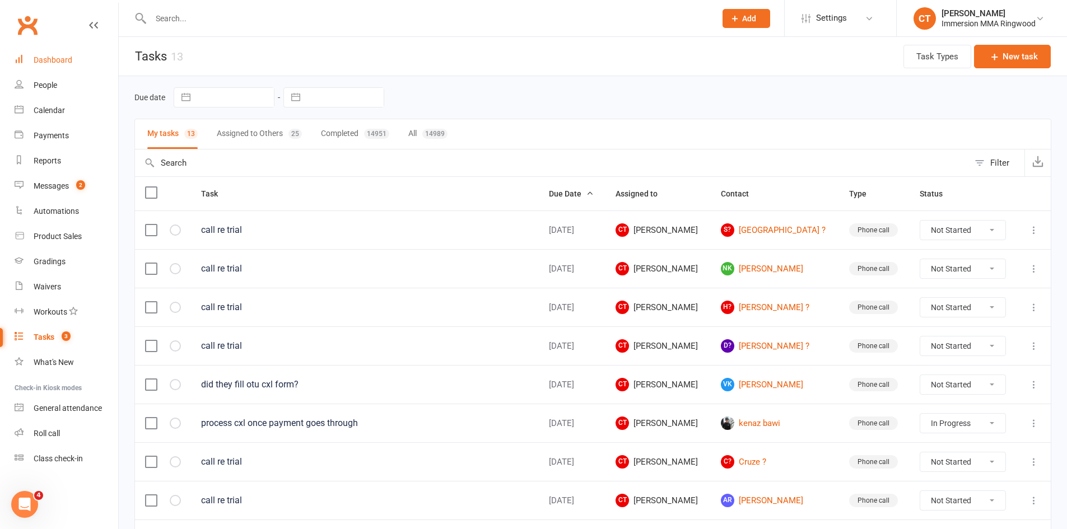
click at [68, 69] on link "Dashboard" at bounding box center [67, 60] width 104 height 25
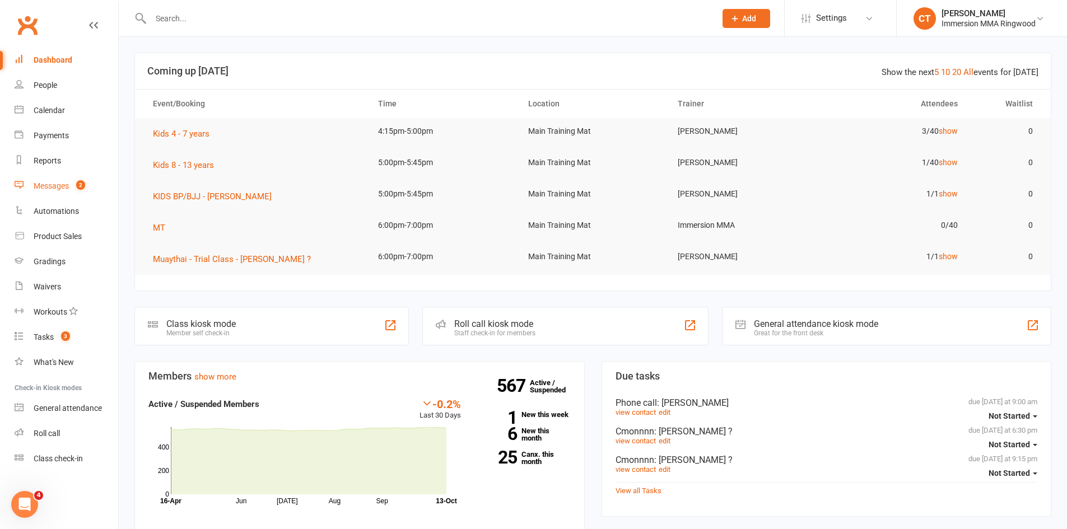
click at [67, 187] on div "Messages" at bounding box center [51, 185] width 35 height 9
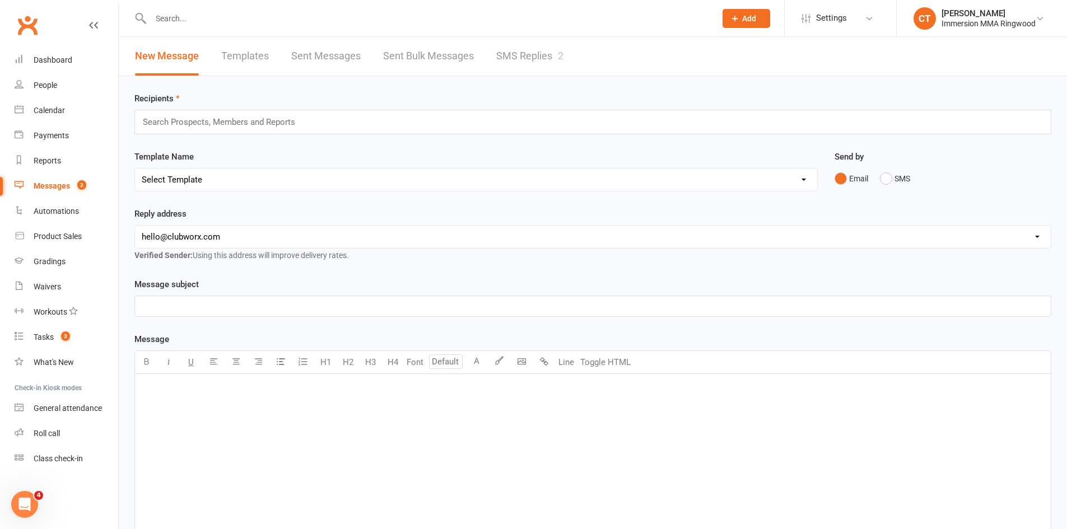
click at [511, 50] on link "SMS Replies 2" at bounding box center [529, 56] width 67 height 39
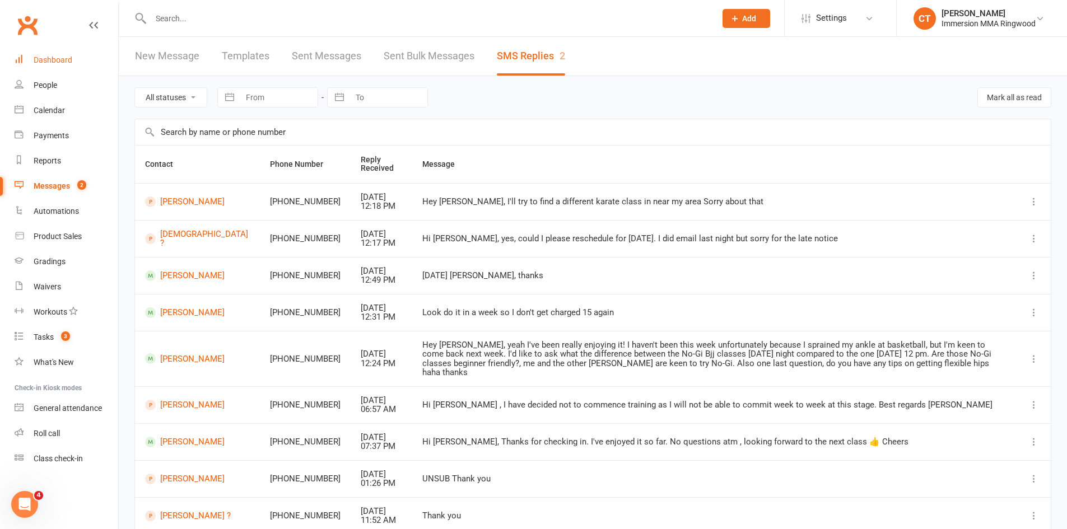
click at [46, 55] on link "Dashboard" at bounding box center [67, 60] width 104 height 25
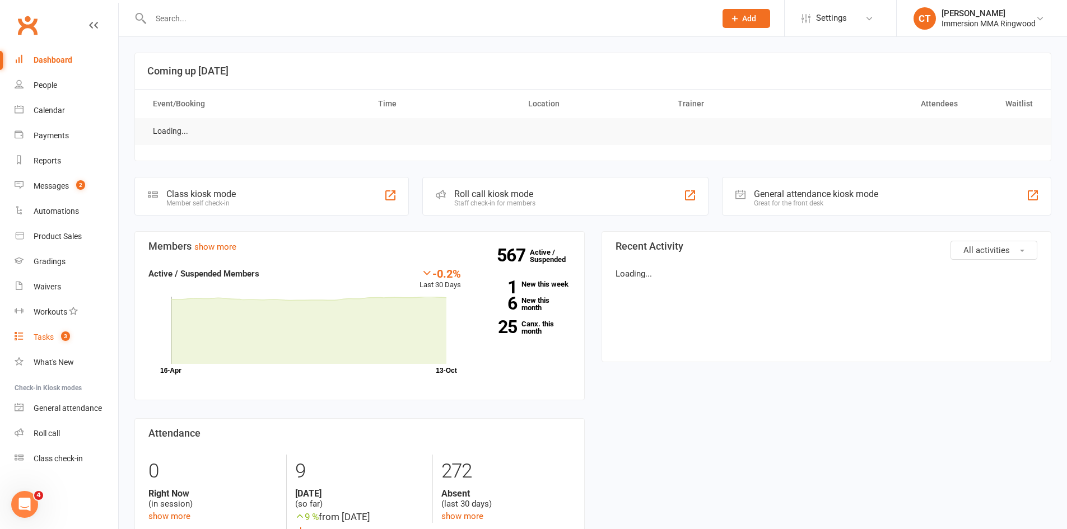
click at [54, 340] on div "Tasks" at bounding box center [44, 337] width 20 height 9
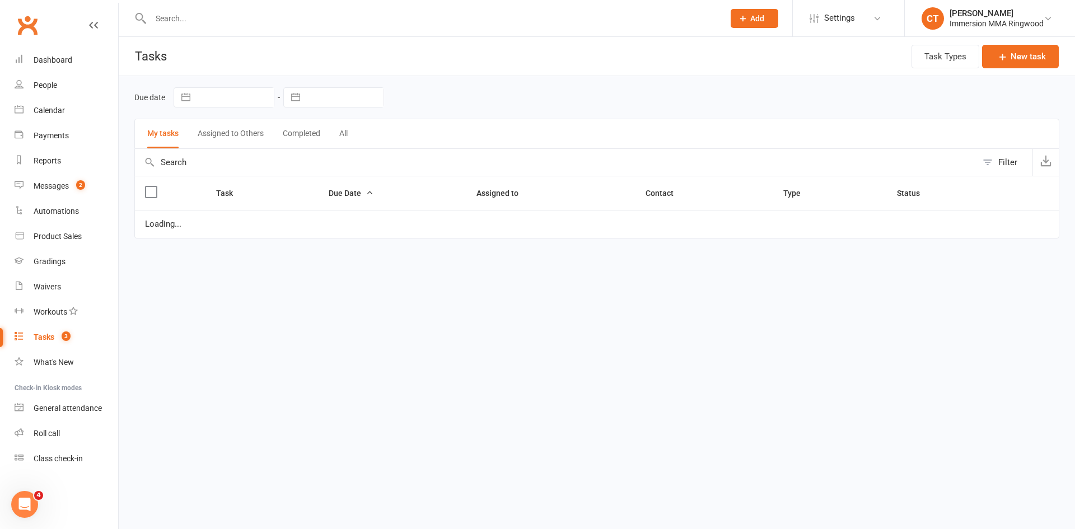
select select "started"
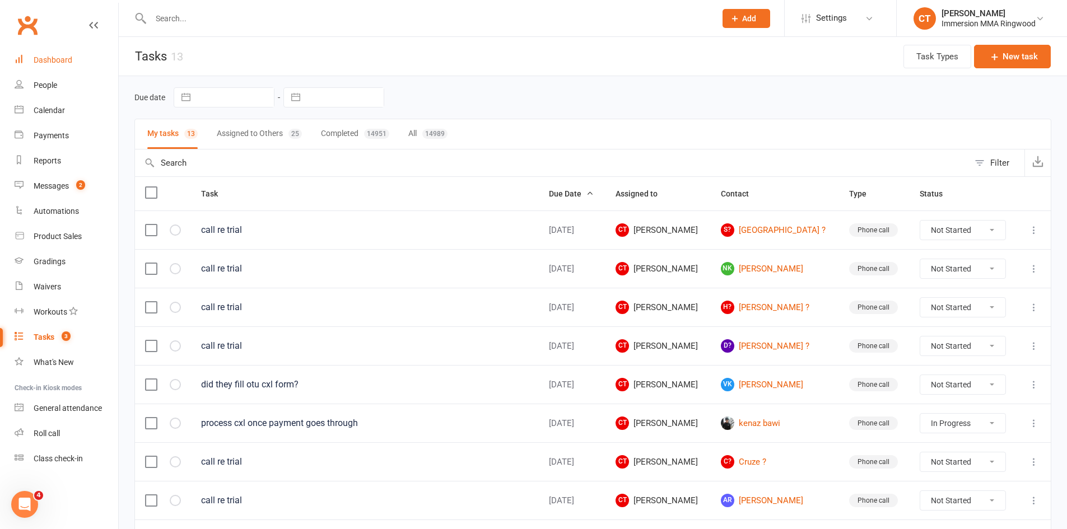
click at [63, 60] on div "Dashboard" at bounding box center [53, 59] width 39 height 9
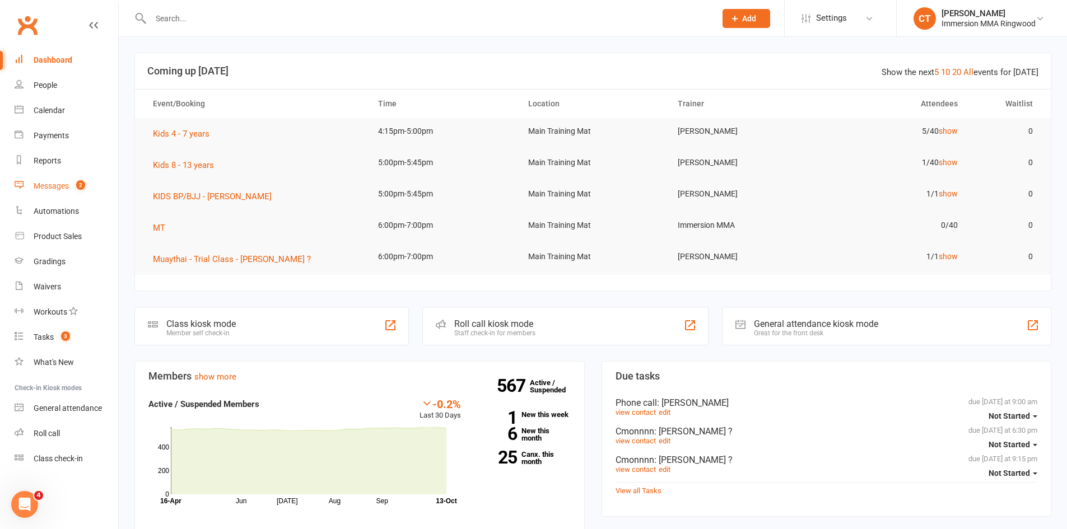
click at [44, 175] on link "Messages 2" at bounding box center [67, 186] width 104 height 25
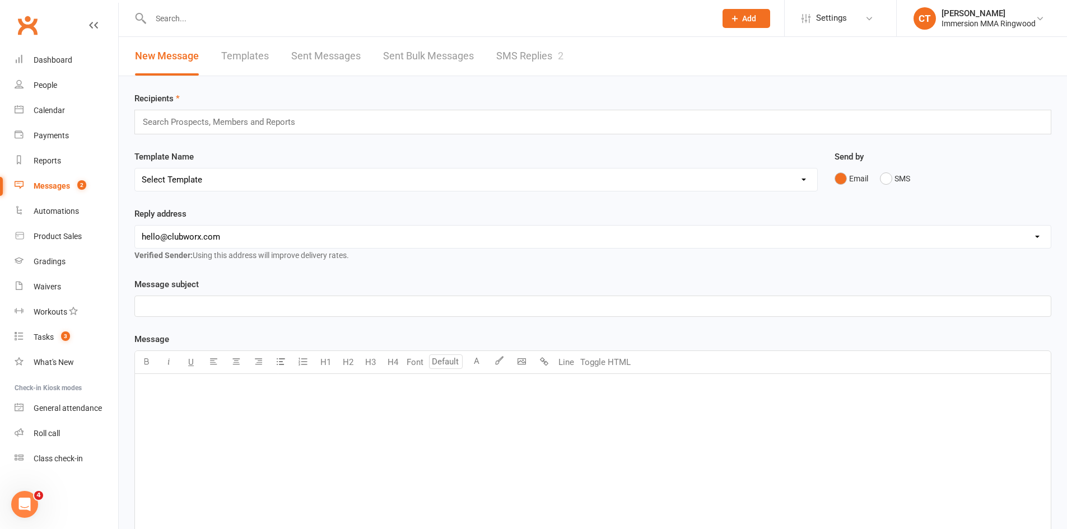
click at [544, 45] on link "SMS Replies 2" at bounding box center [529, 56] width 67 height 39
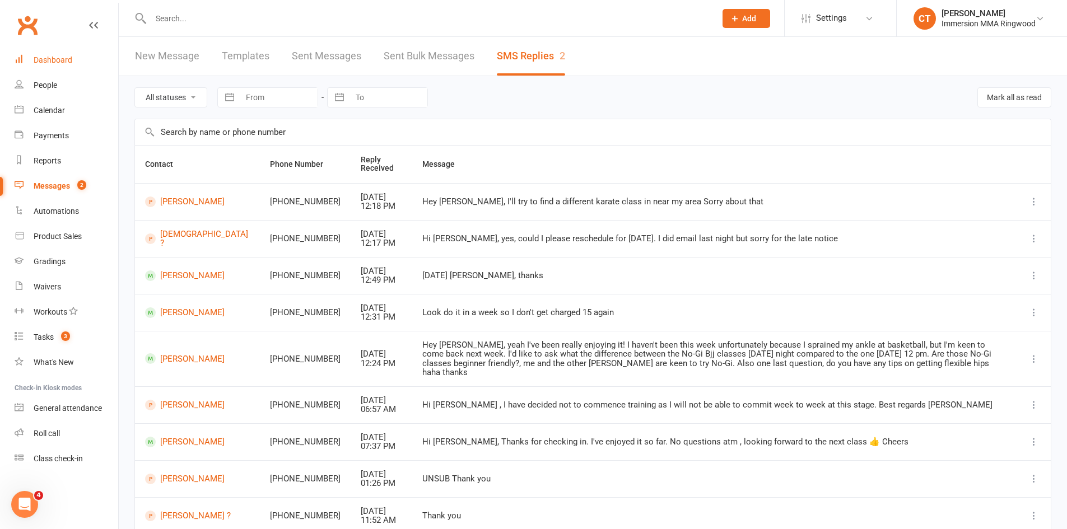
click at [43, 53] on link "Dashboard" at bounding box center [67, 60] width 104 height 25
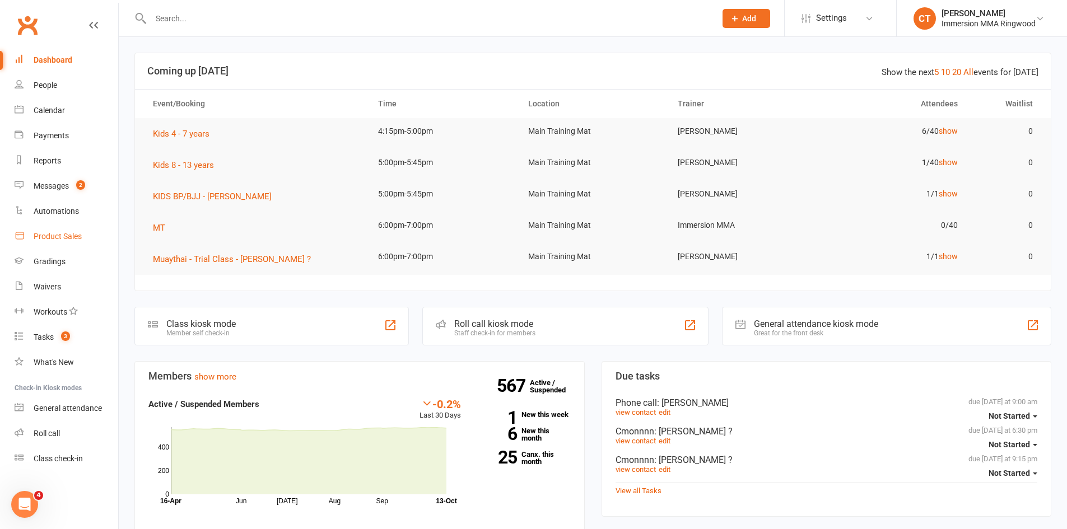
click at [59, 230] on link "Product Sales" at bounding box center [67, 236] width 104 height 25
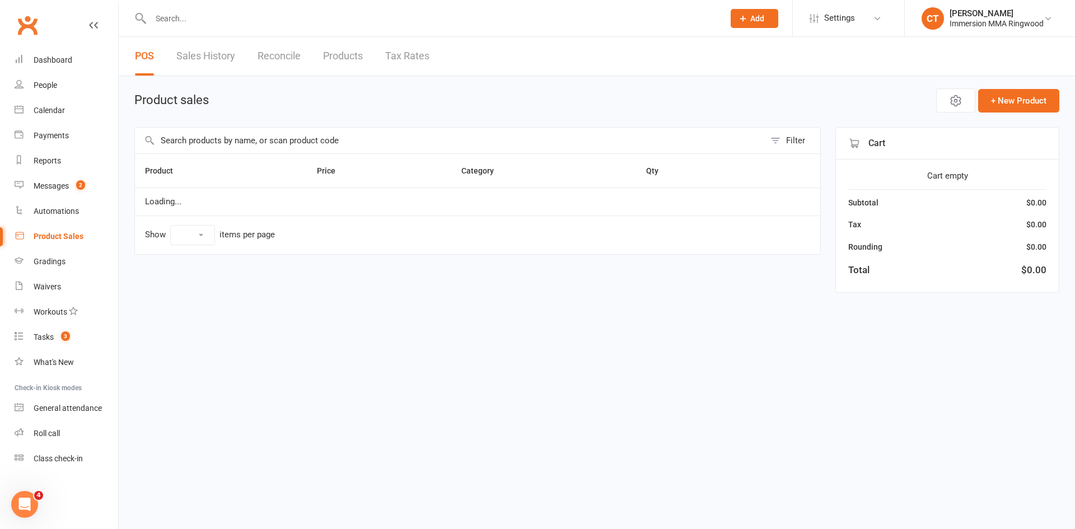
select select "10"
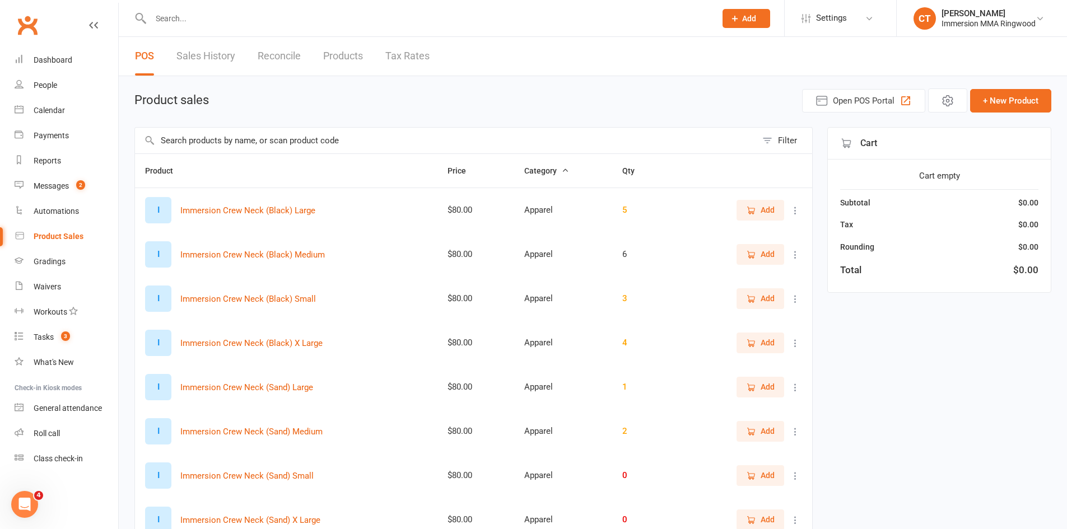
click at [339, 58] on link "Products" at bounding box center [343, 56] width 40 height 39
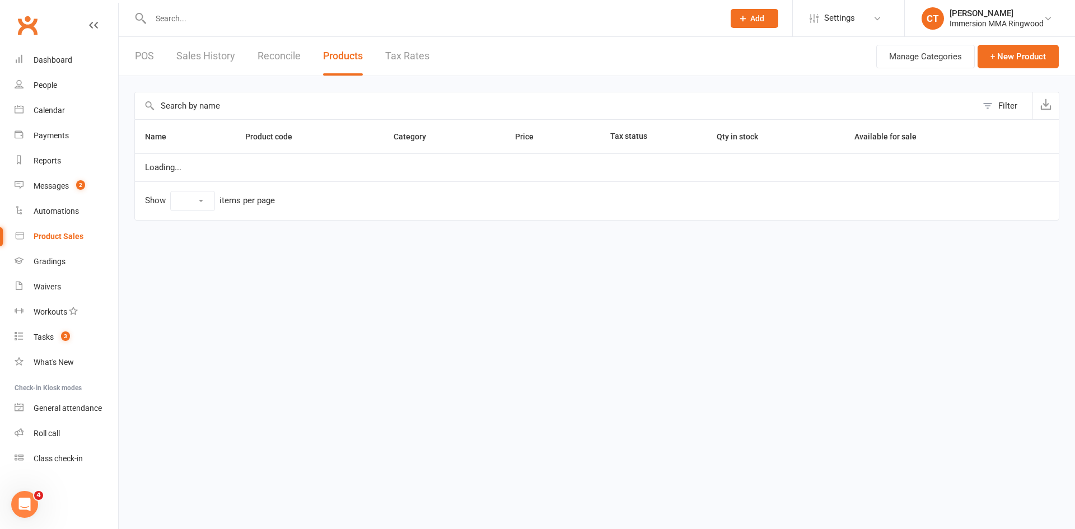
select select "10"
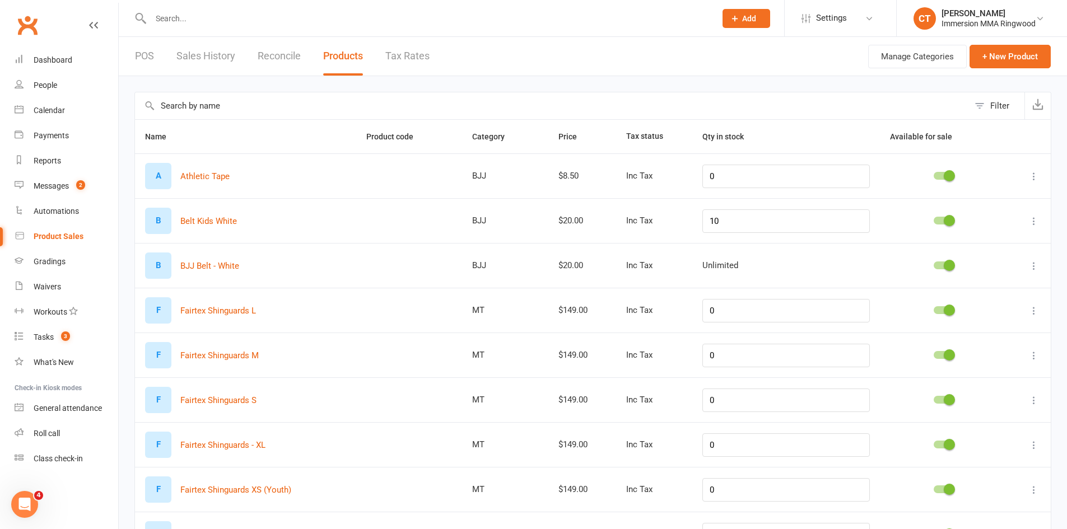
click at [219, 110] on input "text" at bounding box center [552, 105] width 834 height 27
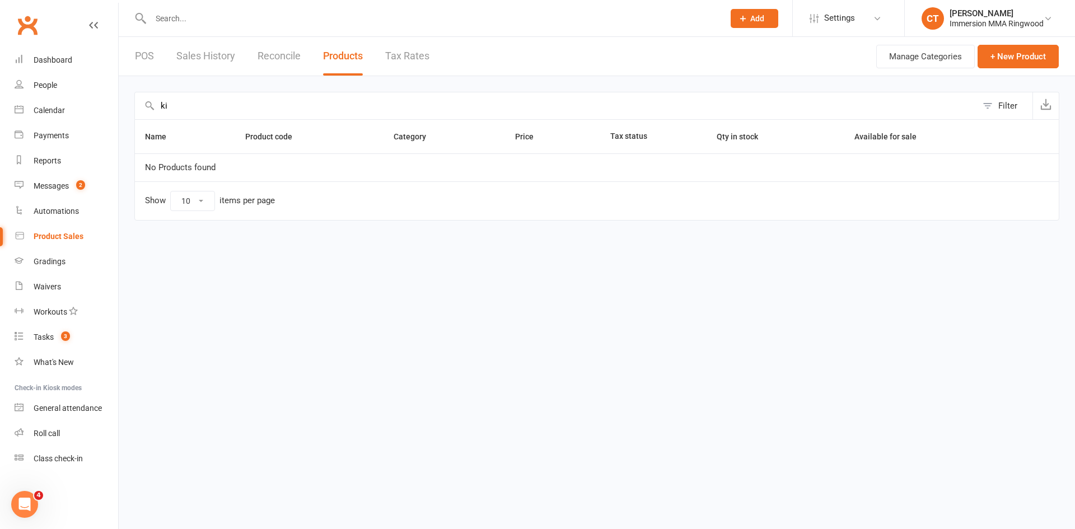
type input "k"
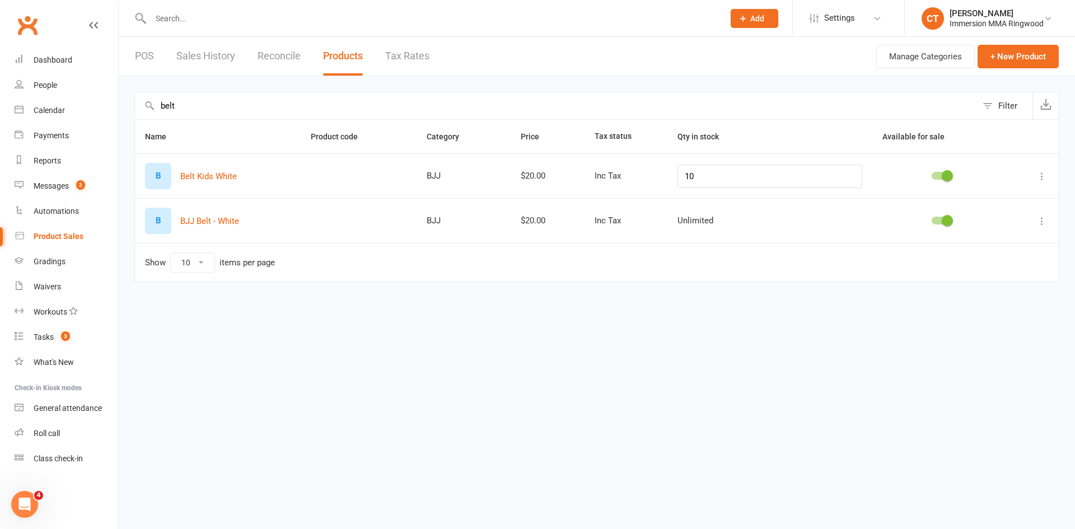
type input "belt"
click at [724, 175] on input "10" at bounding box center [770, 177] width 185 height 24
drag, startPoint x: 370, startPoint y: 319, endPoint x: 362, endPoint y: 314, distance: 9.8
click at [370, 314] on html "Prospect Member Non-attending contact Class / event Appointment Grading event T…" at bounding box center [537, 157] width 1075 height 314
click at [1042, 175] on icon at bounding box center [1042, 176] width 11 height 11
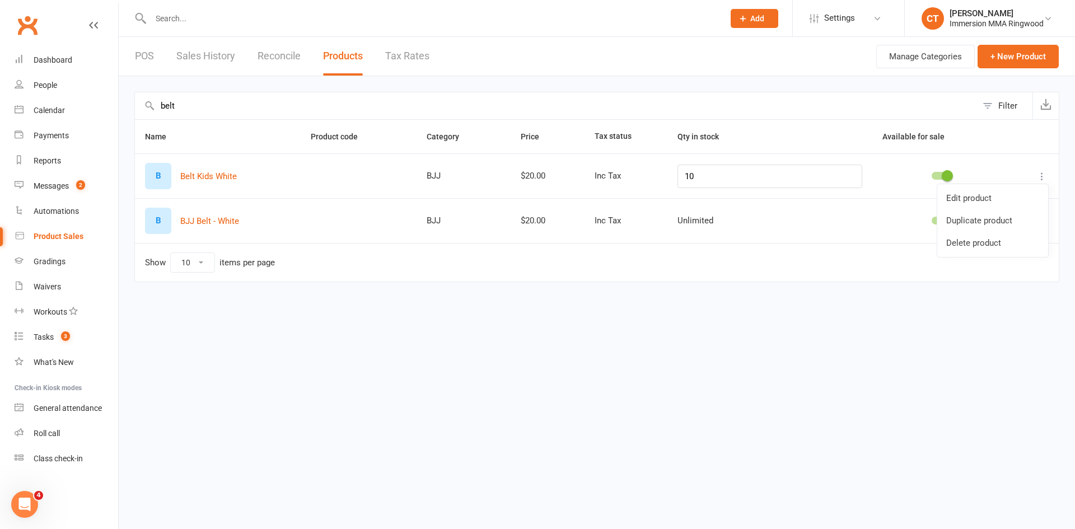
click at [1042, 175] on icon at bounding box center [1042, 176] width 11 height 11
click at [808, 180] on input "10" at bounding box center [770, 177] width 185 height 24
click at [714, 304] on html "Prospect Member Non-attending contact Class / event Appointment Grading event T…" at bounding box center [537, 157] width 1075 height 314
click at [711, 171] on input "10" at bounding box center [770, 177] width 185 height 24
drag, startPoint x: 711, startPoint y: 440, endPoint x: 706, endPoint y: 393, distance: 47.9
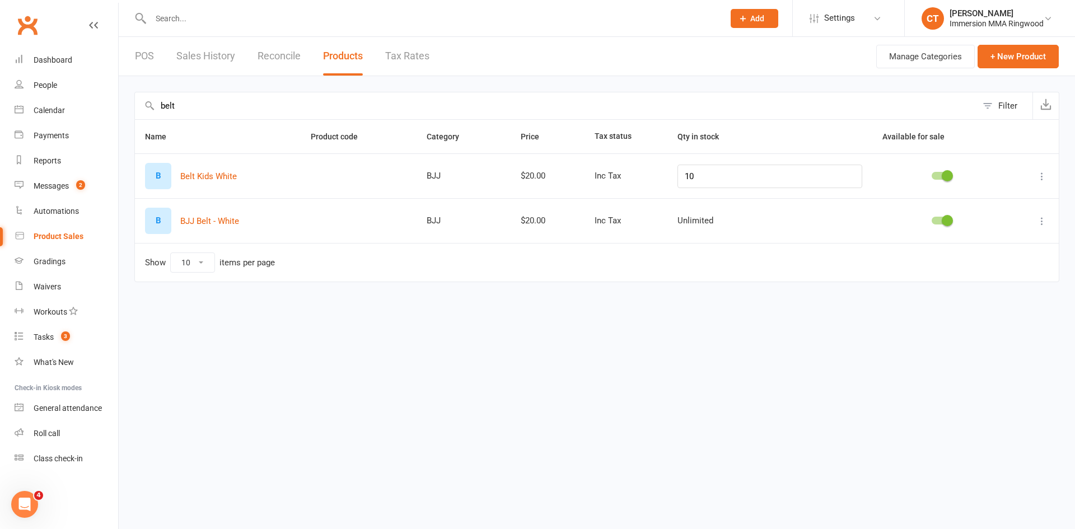
click at [711, 314] on html "Prospect Member Non-attending contact Class / event Appointment Grading event T…" at bounding box center [537, 157] width 1075 height 314
click at [106, 59] on link "Dashboard" at bounding box center [67, 60] width 104 height 25
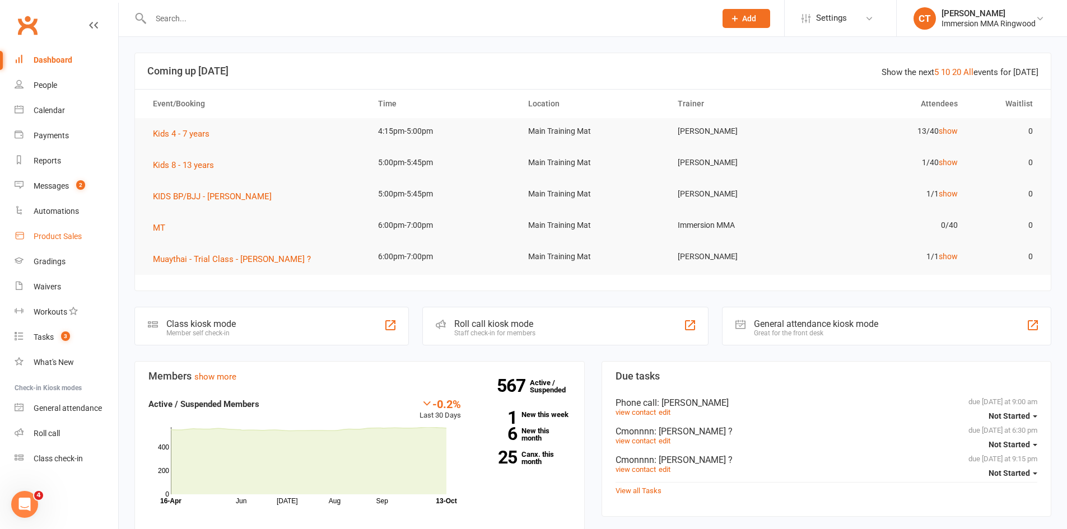
click at [64, 242] on link "Product Sales" at bounding box center [67, 236] width 104 height 25
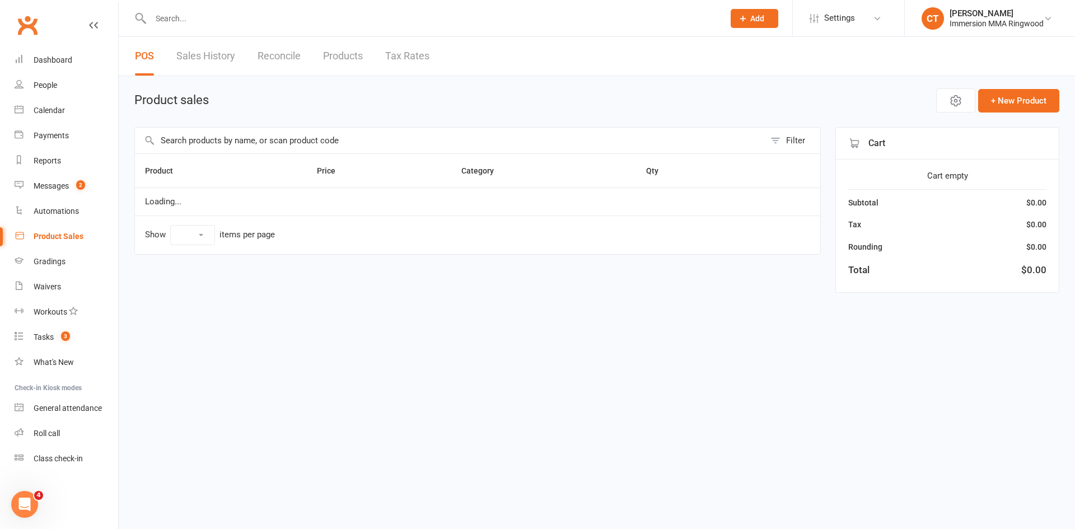
select select "10"
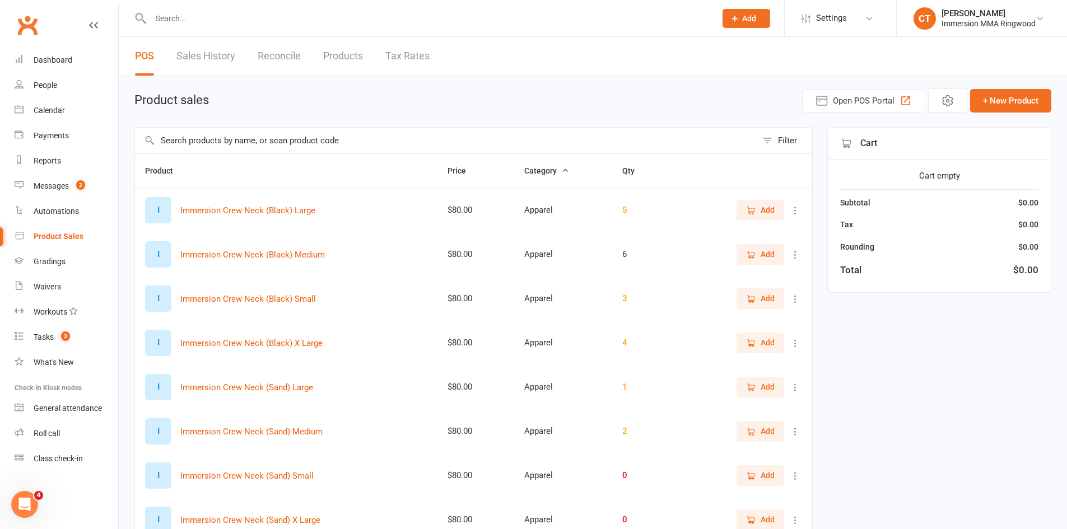
click at [225, 141] on input "text" at bounding box center [446, 141] width 622 height 26
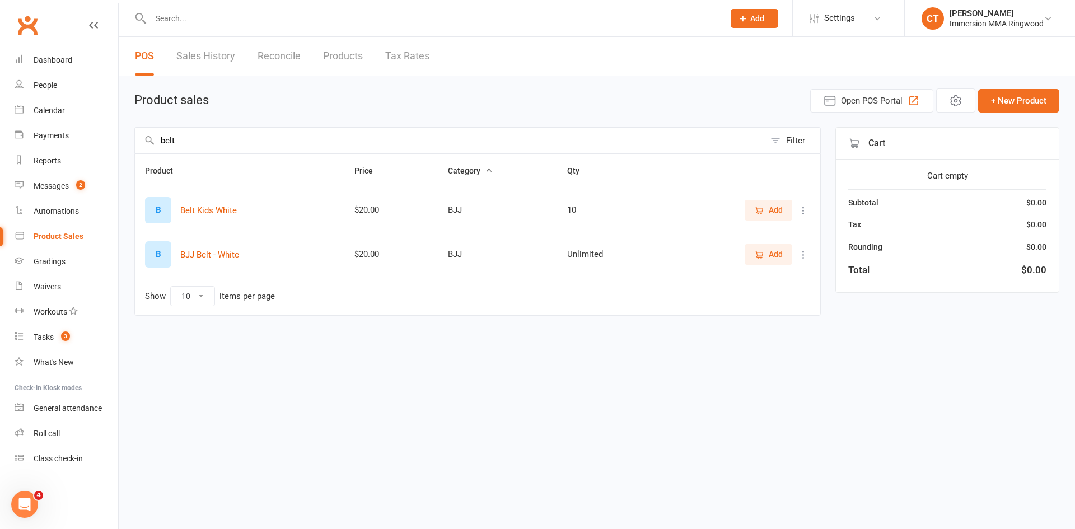
type input "belt"
click at [772, 202] on button "Add" at bounding box center [769, 210] width 48 height 20
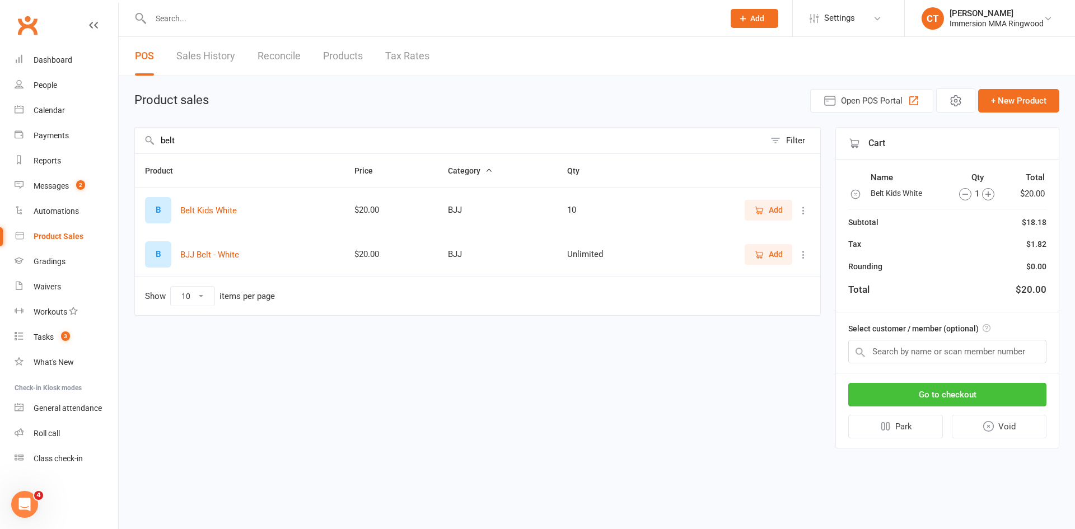
click at [953, 402] on button "Go to checkout" at bounding box center [948, 395] width 198 height 24
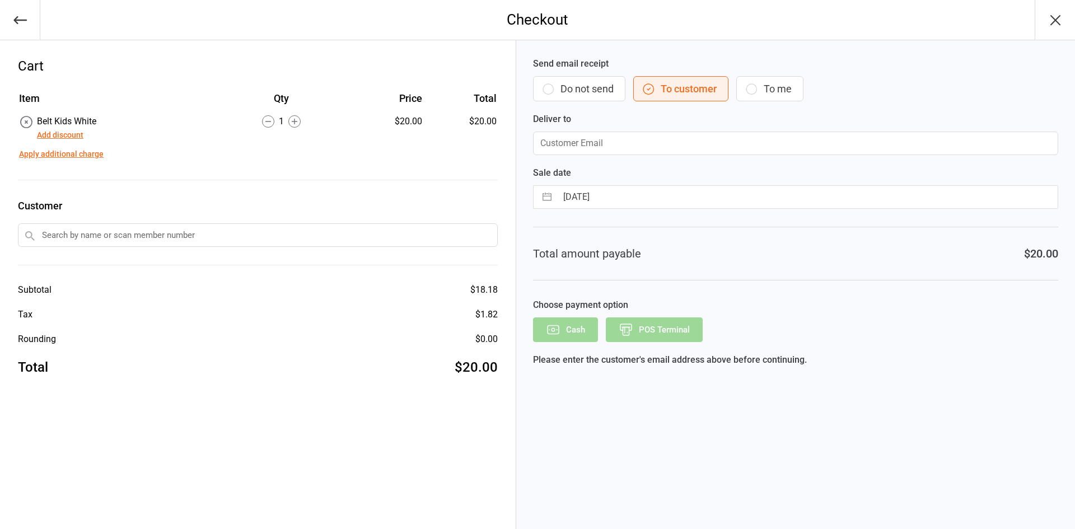
click at [590, 84] on button "Do not send" at bounding box center [579, 88] width 92 height 25
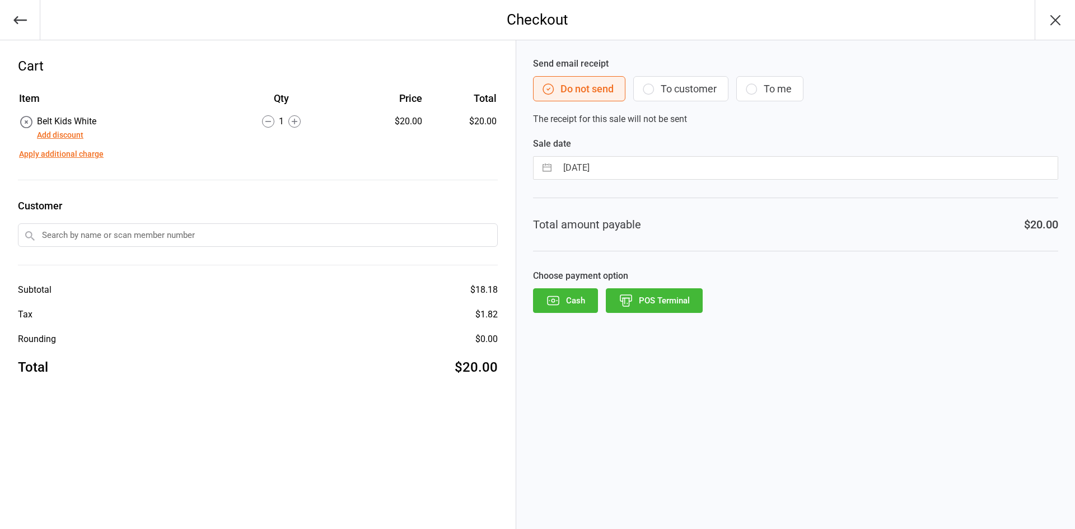
click at [659, 311] on button "POS Terminal" at bounding box center [654, 300] width 97 height 25
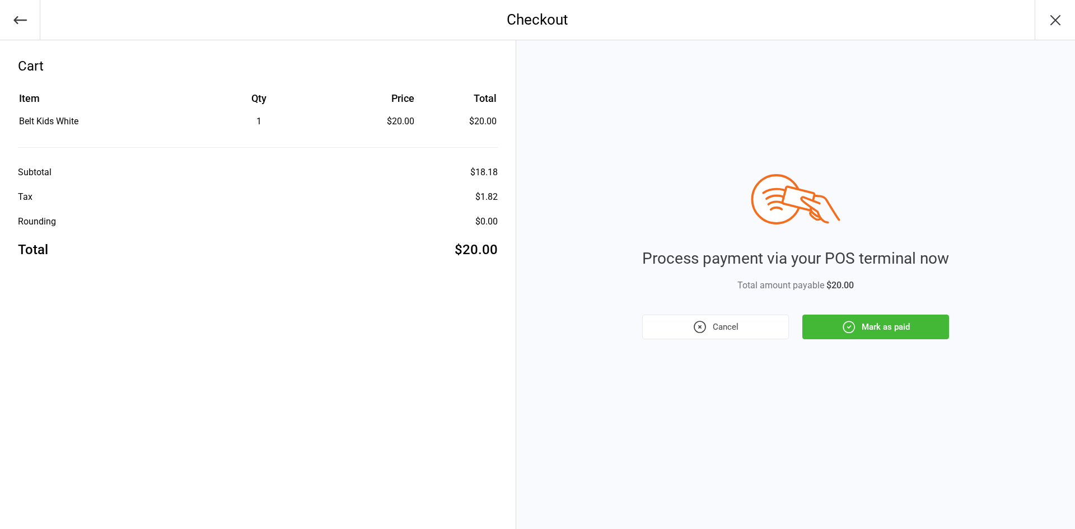
click at [884, 321] on button "Mark as paid" at bounding box center [876, 327] width 147 height 25
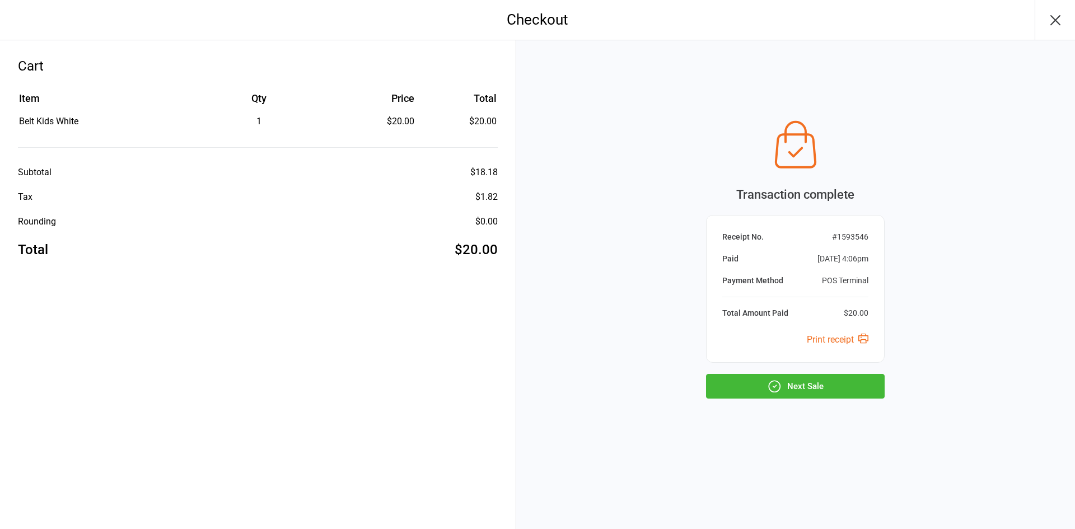
click at [802, 392] on button "Next Sale" at bounding box center [795, 386] width 179 height 25
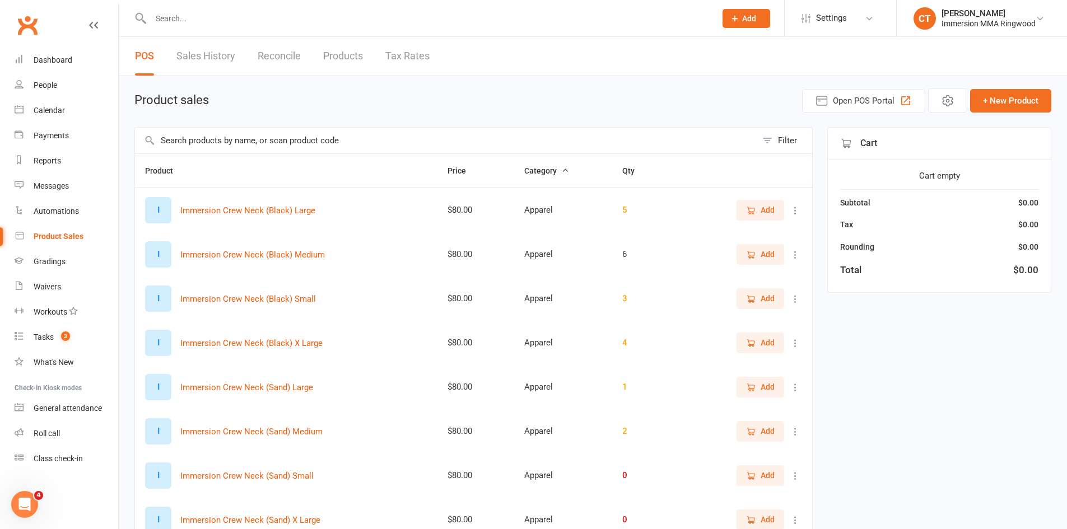
click at [263, 140] on input "text" at bounding box center [446, 141] width 622 height 26
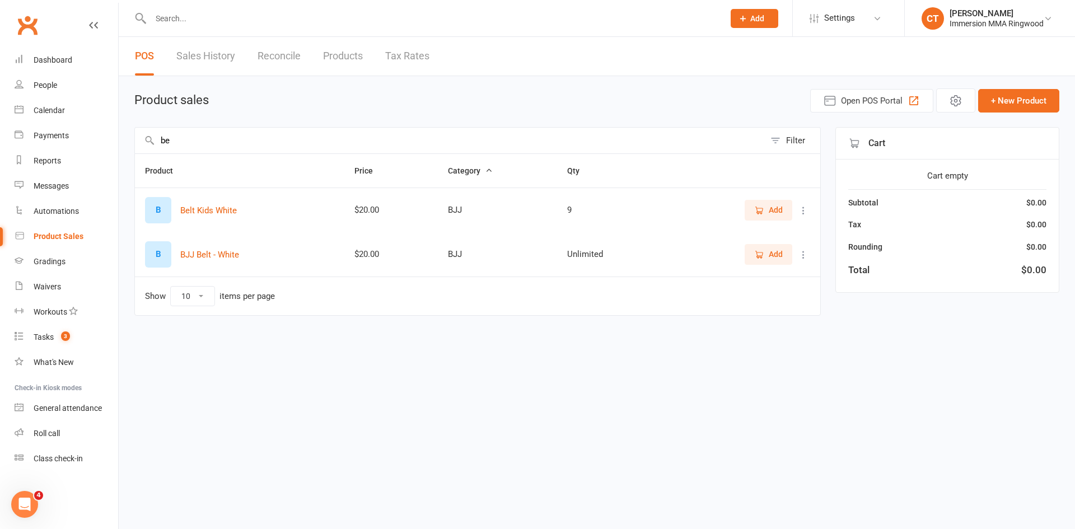
type input "b"
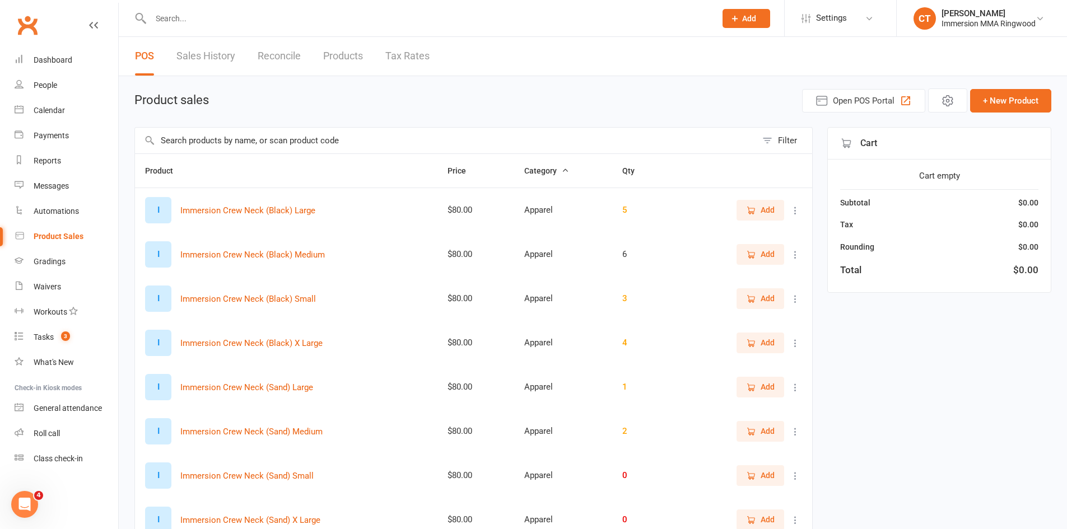
click at [172, 21] on input "text" at bounding box center [427, 19] width 561 height 16
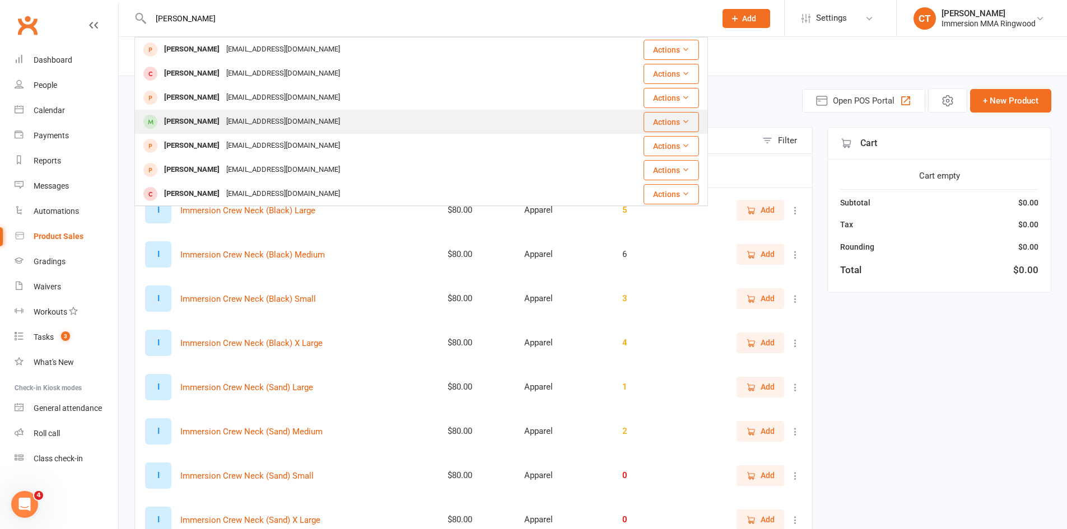
type input "[PERSON_NAME]"
click at [201, 123] on div "[PERSON_NAME]" at bounding box center [192, 122] width 62 height 16
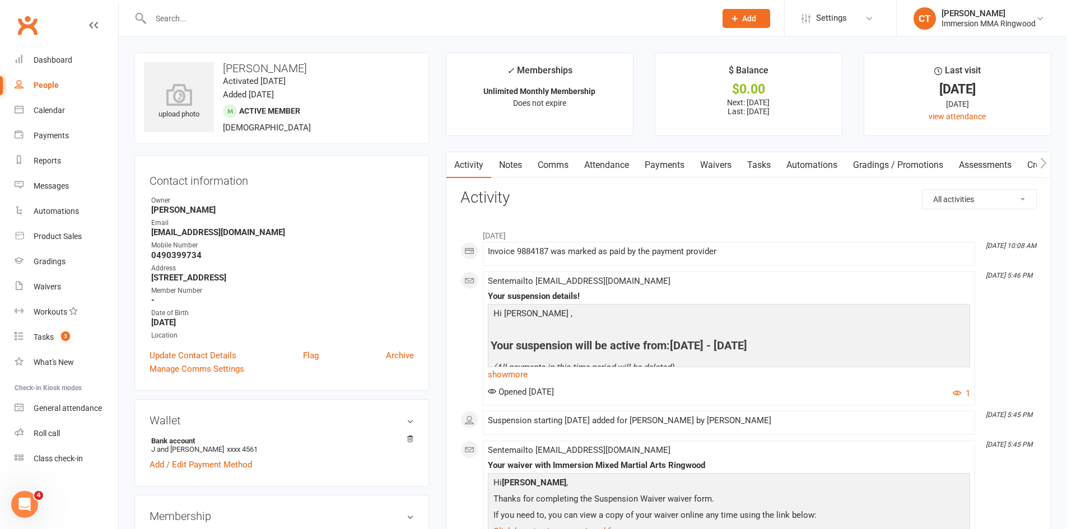
click at [720, 165] on link "Waivers" at bounding box center [715, 165] width 47 height 26
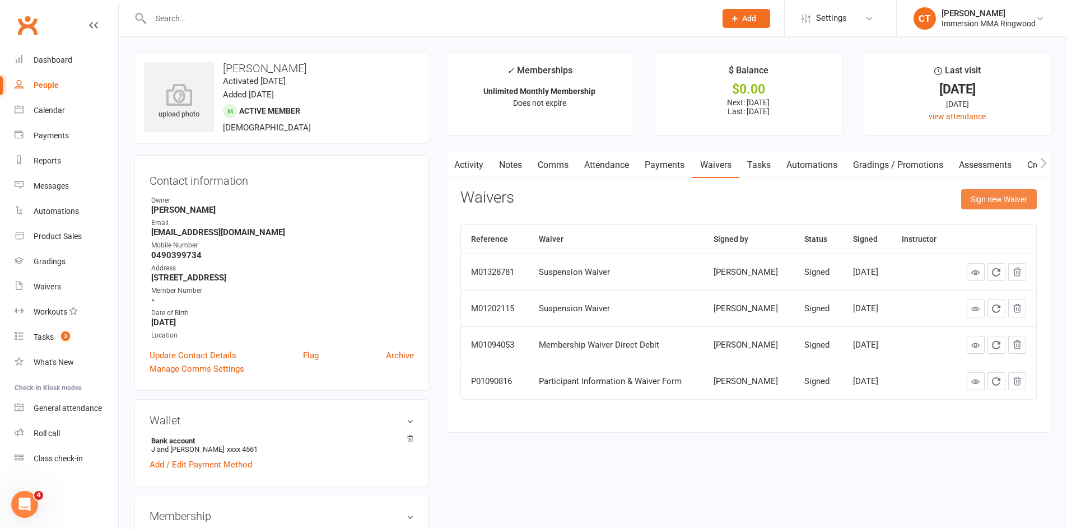
click at [995, 199] on button "Sign new Waiver" at bounding box center [999, 199] width 76 height 20
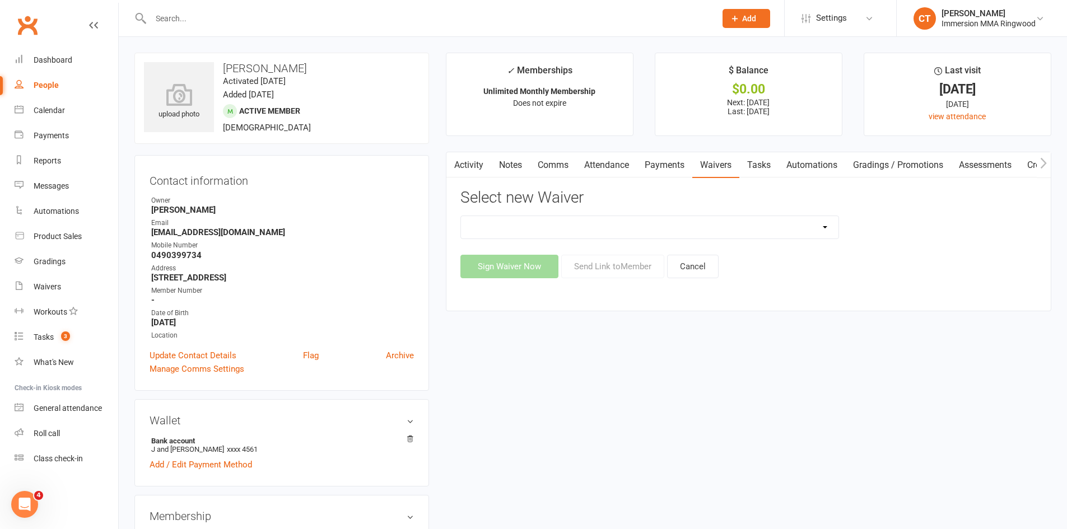
click at [664, 225] on select "Cancellation Waiver Lockdown Support Waiver Membership Waiver Direct Debit Memb…" at bounding box center [650, 227] width 378 height 22
select select "1167"
click at [461, 216] on select "Cancellation Waiver Lockdown Support Waiver Membership Waiver Direct Debit Memb…" at bounding box center [650, 227] width 378 height 22
click at [631, 271] on button "Send Link to Member" at bounding box center [612, 267] width 103 height 24
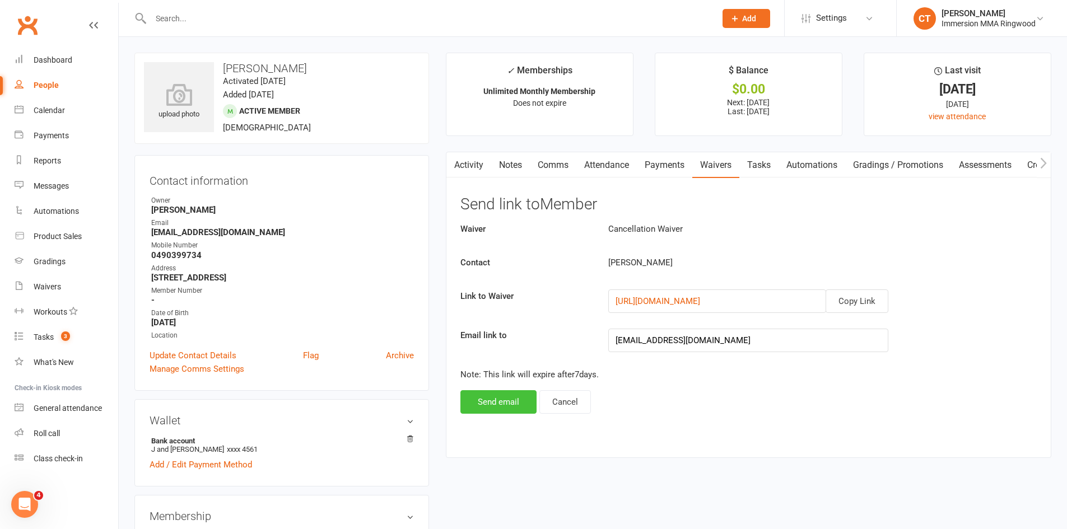
click at [529, 395] on button "Send email" at bounding box center [498, 402] width 76 height 24
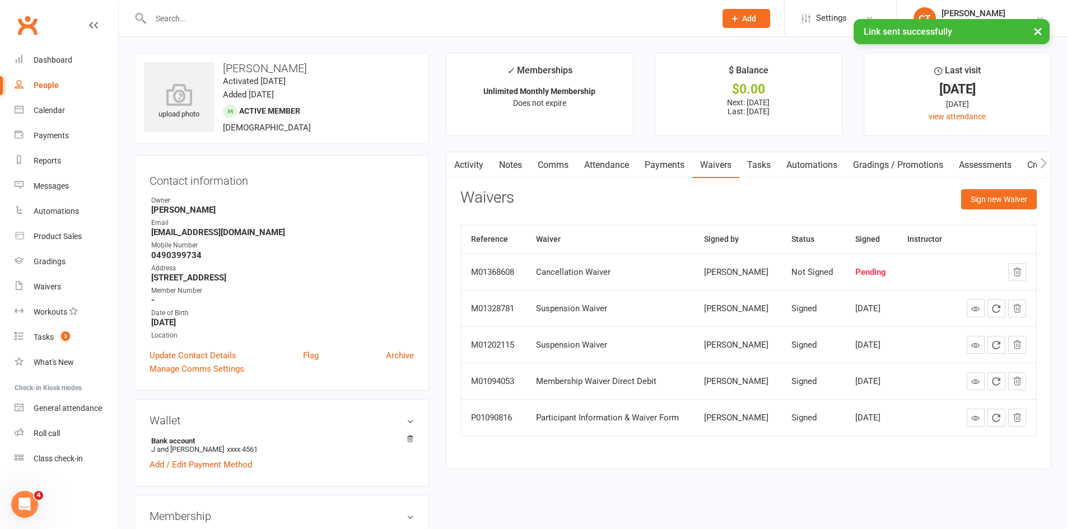
click at [513, 172] on link "Notes" at bounding box center [510, 165] width 39 height 26
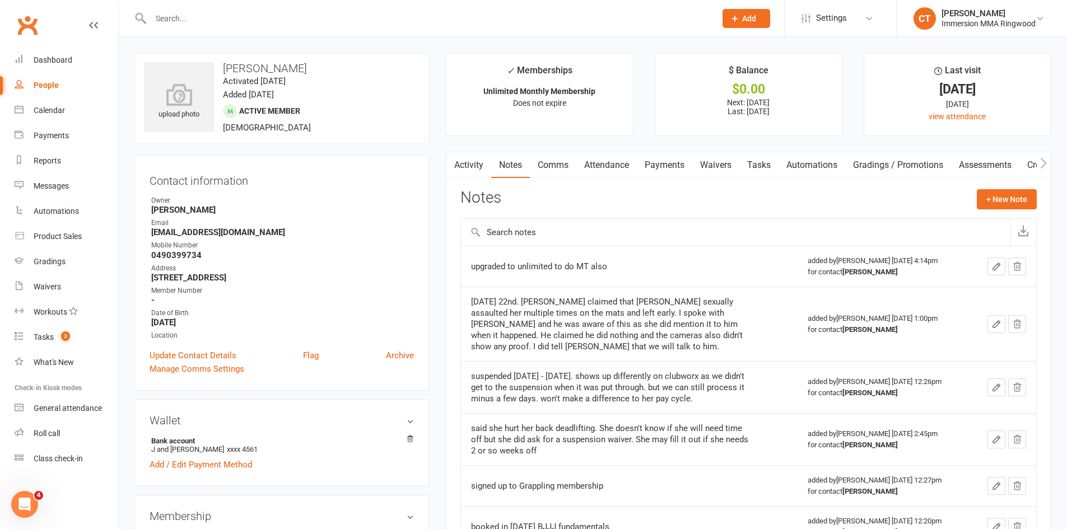
click at [179, 27] on div at bounding box center [421, 18] width 574 height 36
click at [177, 24] on input "text" at bounding box center [427, 19] width 561 height 16
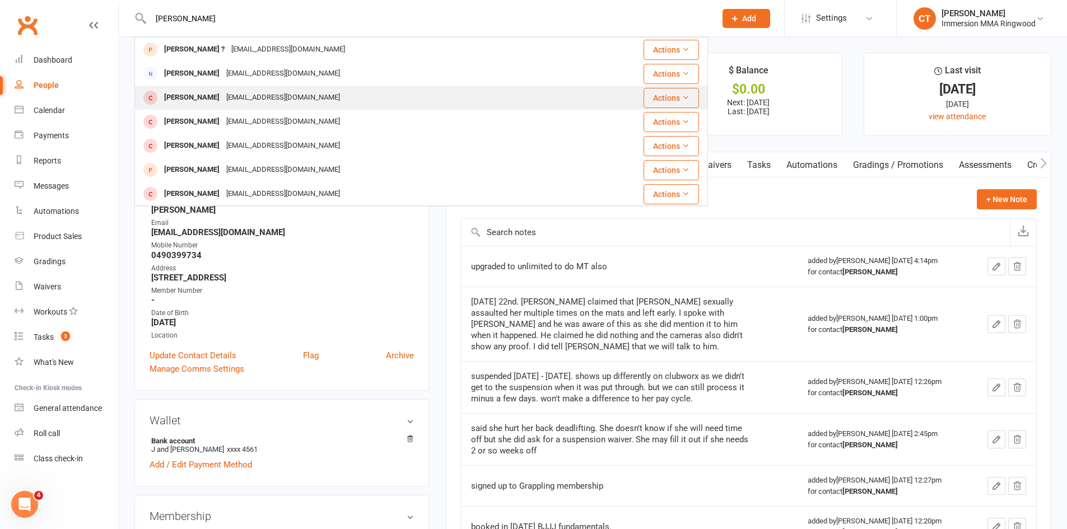
type input "[PERSON_NAME]"
click at [206, 89] on div "[PERSON_NAME] [EMAIL_ADDRESS][DOMAIN_NAME]" at bounding box center [379, 97] width 487 height 23
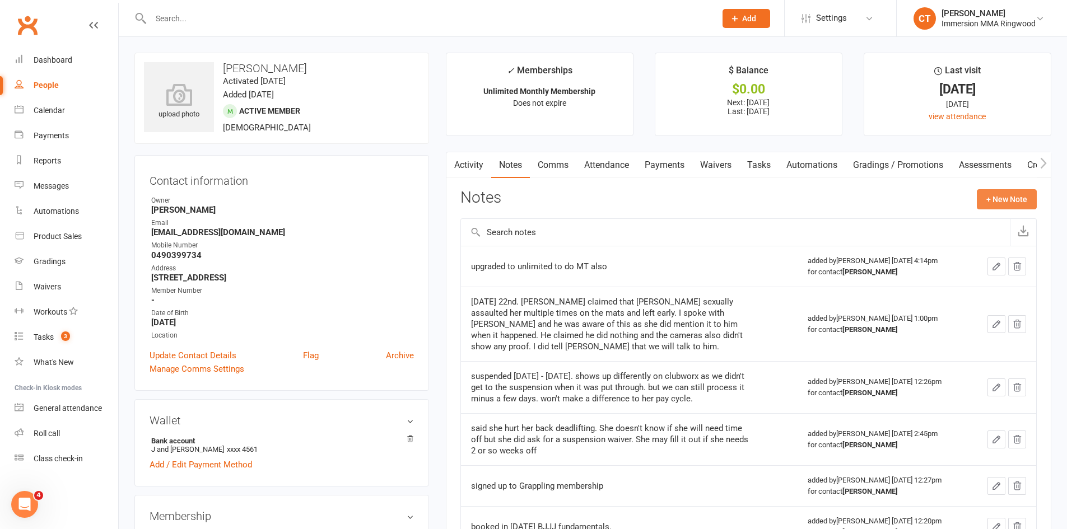
click at [999, 204] on button "+ New Note" at bounding box center [1007, 199] width 60 height 20
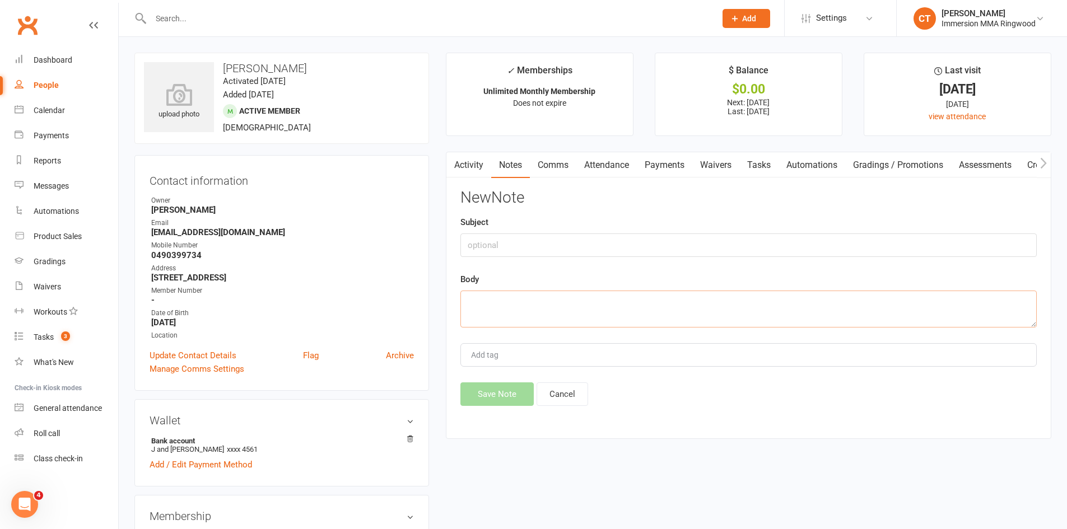
drag, startPoint x: 481, startPoint y: 309, endPoint x: 473, endPoint y: 303, distance: 10.0
click at [479, 309] on textarea at bounding box center [748, 309] width 576 height 37
type textarea "c"
type textarea "s"
drag, startPoint x: 533, startPoint y: 303, endPoint x: 437, endPoint y: 306, distance: 95.3
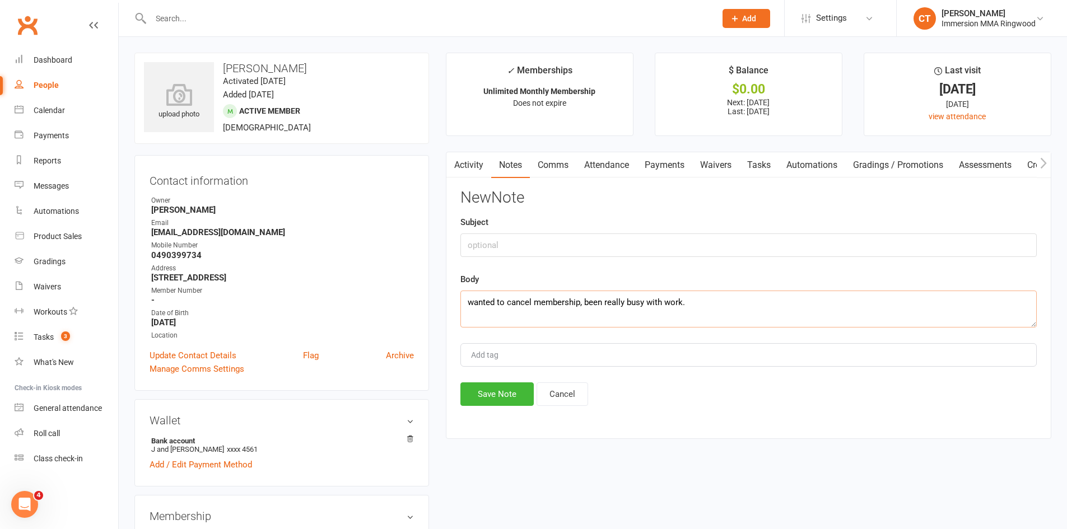
click at [437, 306] on main "✓ Memberships Unlimited Monthly Membership Does not expire $ Balance $0.00 Next…" at bounding box center [748, 252] width 622 height 398
drag, startPoint x: 603, startPoint y: 304, endPoint x: 558, endPoint y: 305, distance: 44.8
click at [558, 305] on textarea "sent cancelation waivermembership, been really busy with work." at bounding box center [748, 309] width 576 height 37
type textarea "sent cancelation waiver, been really busy with work."
click at [519, 388] on button "Save Note" at bounding box center [496, 395] width 73 height 24
